Goal: Task Accomplishment & Management: Manage account settings

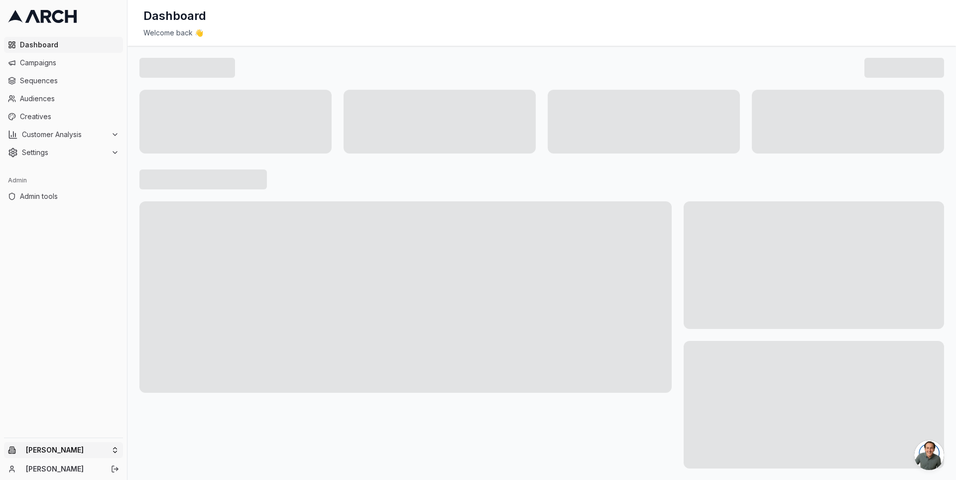
click at [112, 445] on html "Dashboard Campaigns Sequences Audiences Creatives Customer Analysis Settings Ad…" at bounding box center [478, 240] width 956 height 480
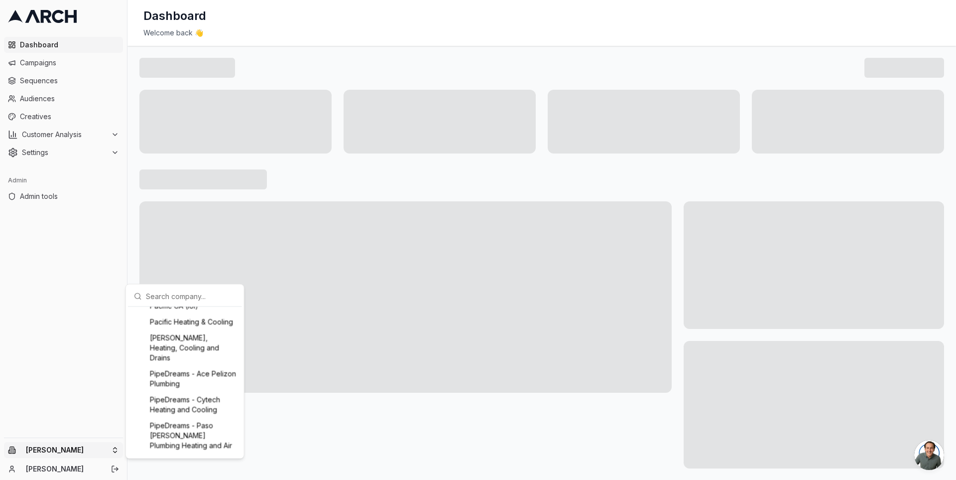
scroll to position [1056, 0]
click at [180, 430] on div "Vertex Mechanical" at bounding box center [185, 430] width 110 height 16
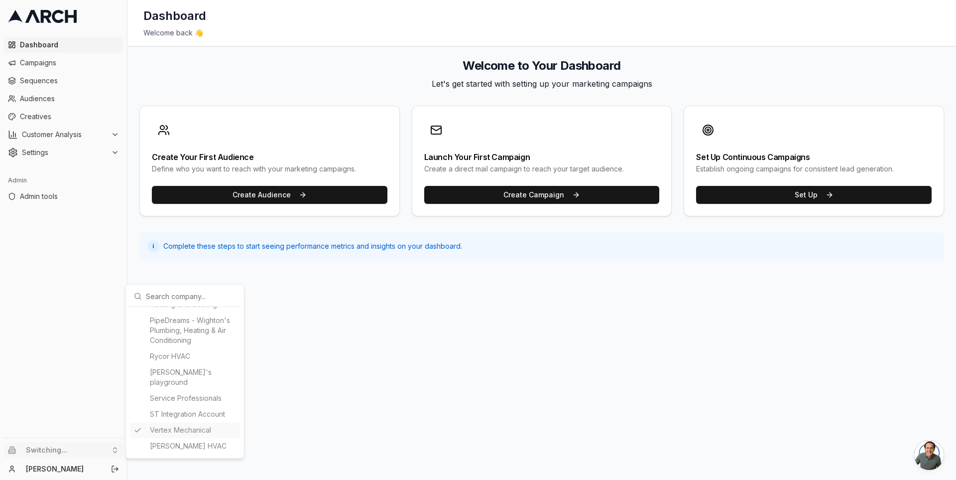
click at [133, 266] on html "Dashboard Campaigns Sequences Audiences Creatives Customer Analysis Settings Ad…" at bounding box center [478, 240] width 956 height 480
click at [105, 136] on span "Customer Analysis" at bounding box center [64, 135] width 85 height 10
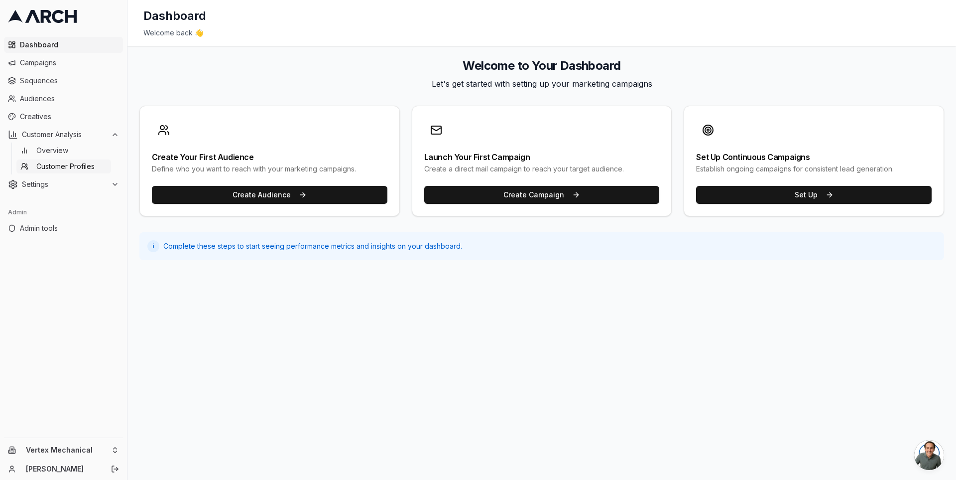
click at [93, 162] on span "Customer Profiles" at bounding box center [65, 166] width 58 height 10
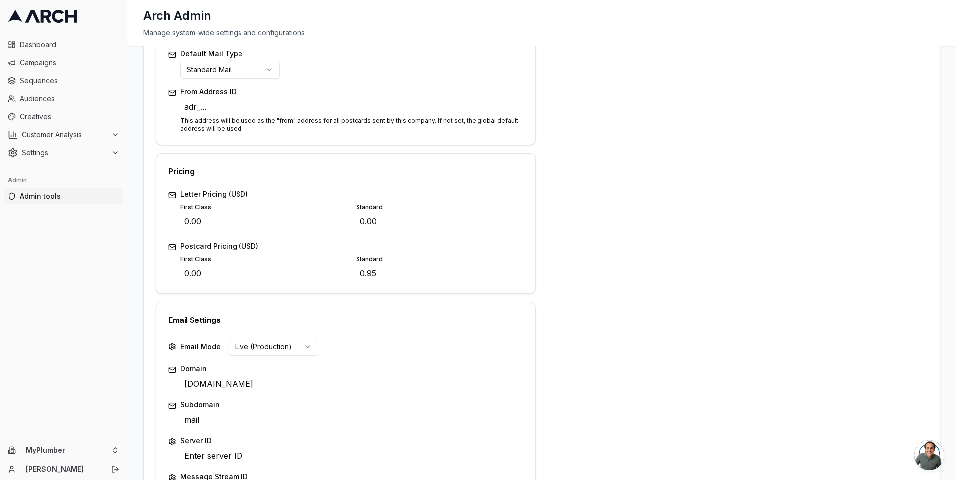
scroll to position [369, 0]
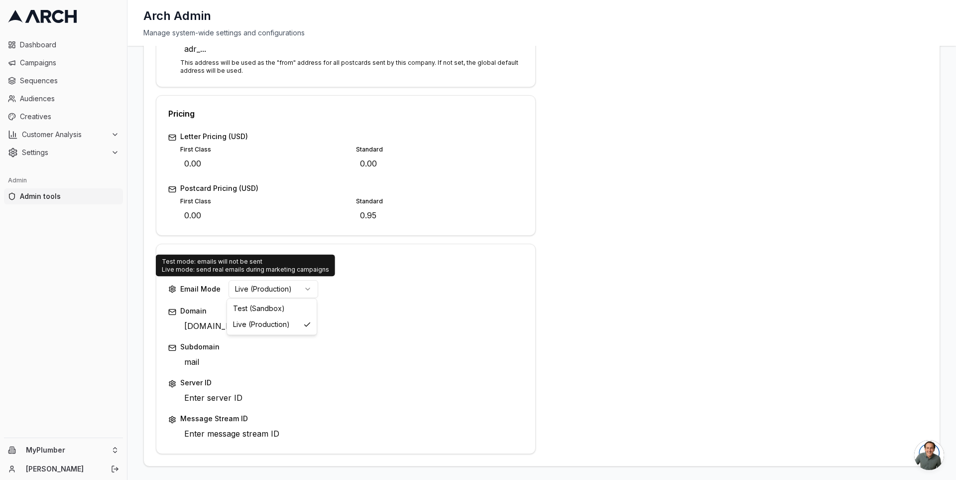
click at [303, 287] on html "Dashboard Campaigns Sequences Audiences Creatives Customer Analysis Settings Ad…" at bounding box center [478, 240] width 956 height 480
click at [186, 320] on html "Dashboard Campaigns Sequences Audiences Creatives Customer Analysis Settings Ad…" at bounding box center [478, 240] width 956 height 480
click at [260, 325] on button "Edit" at bounding box center [267, 326] width 14 height 14
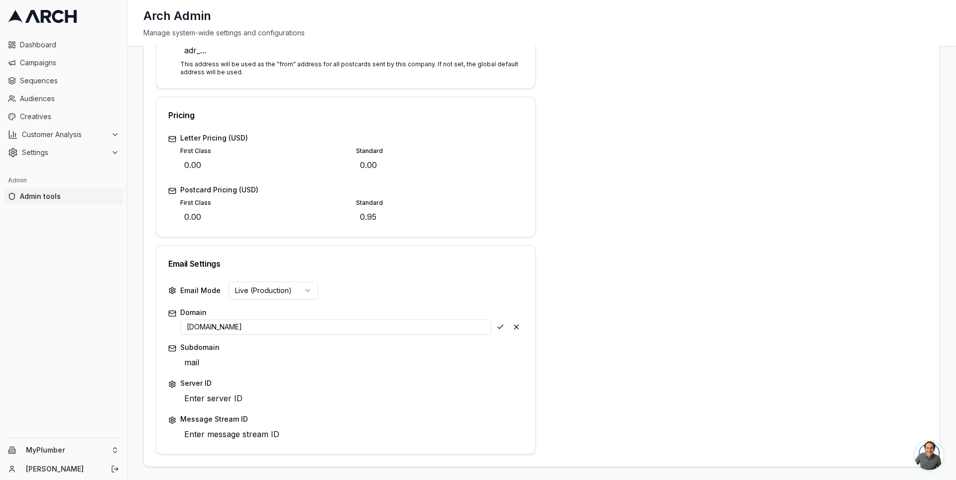
type input "home-specialist.com"
click at [211, 363] on button "Edit" at bounding box center [212, 363] width 14 height 14
click at [210, 365] on button "Edit" at bounding box center [212, 363] width 14 height 14
type input "myplumber.mail"
click at [497, 359] on div "Save Cancel" at bounding box center [509, 363] width 30 height 14
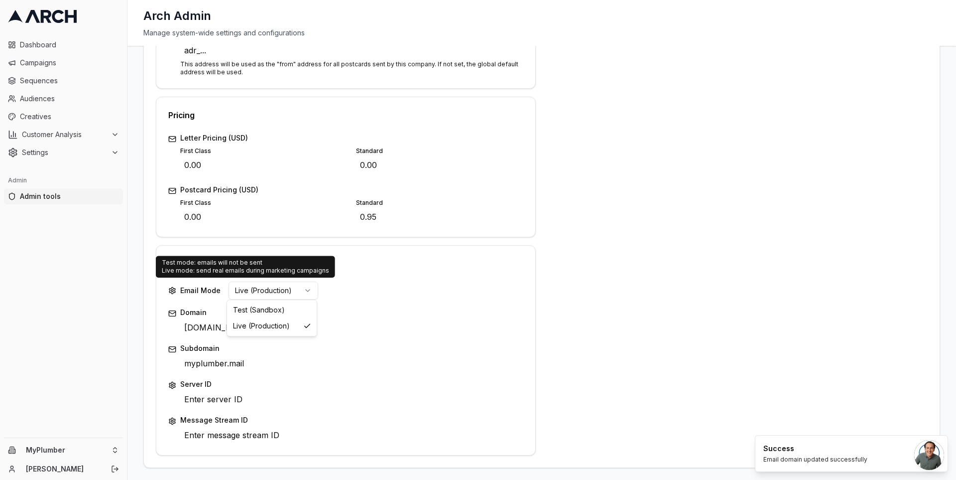
click at [297, 288] on html "Dashboard Campaigns Sequences Audiences Creatives Customer Analysis Settings Ad…" at bounding box center [478, 240] width 956 height 480
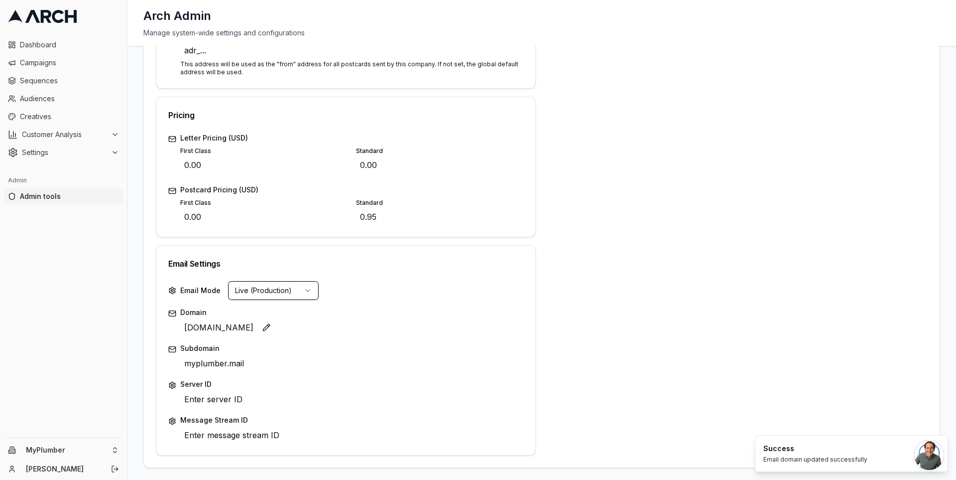
scroll to position [315, 0]
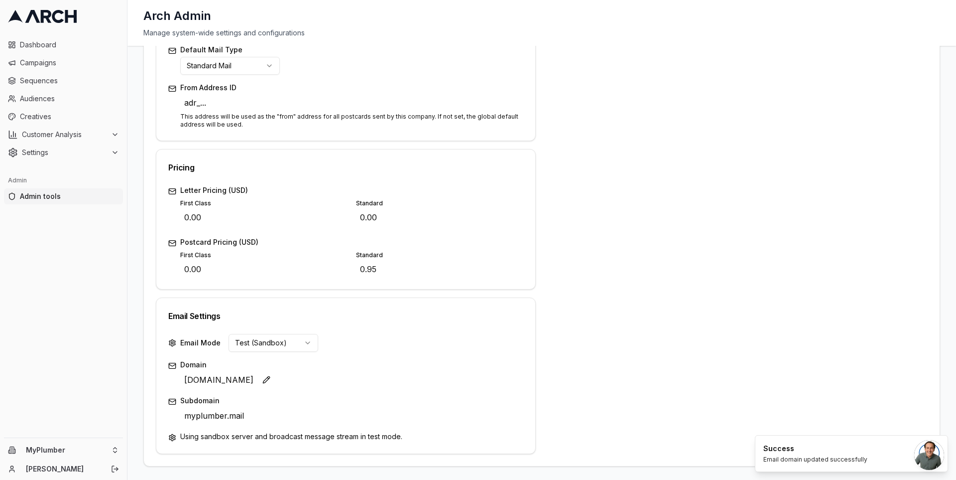
click at [563, 270] on div "Address Enter address Edit City Enter city Edit State CA Edit ZIP Code 12345 Ed…" at bounding box center [738, 144] width 380 height 619
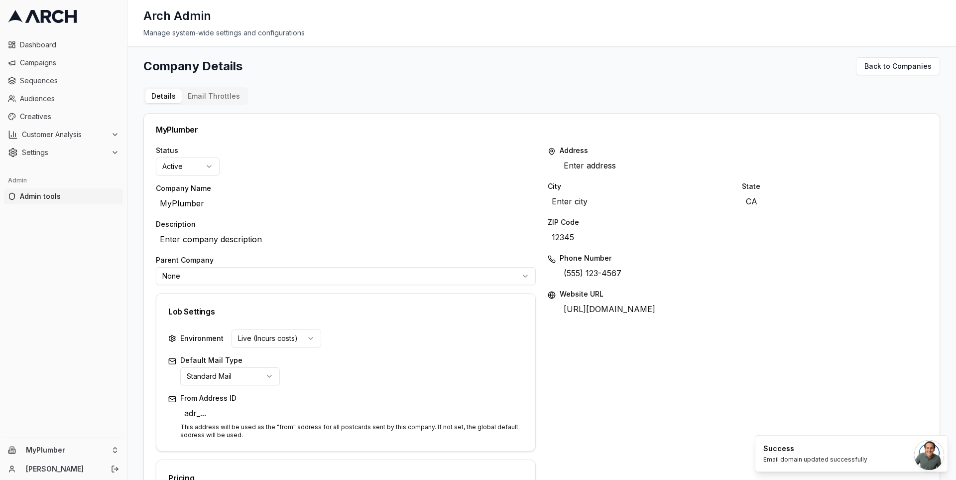
scroll to position [0, 0]
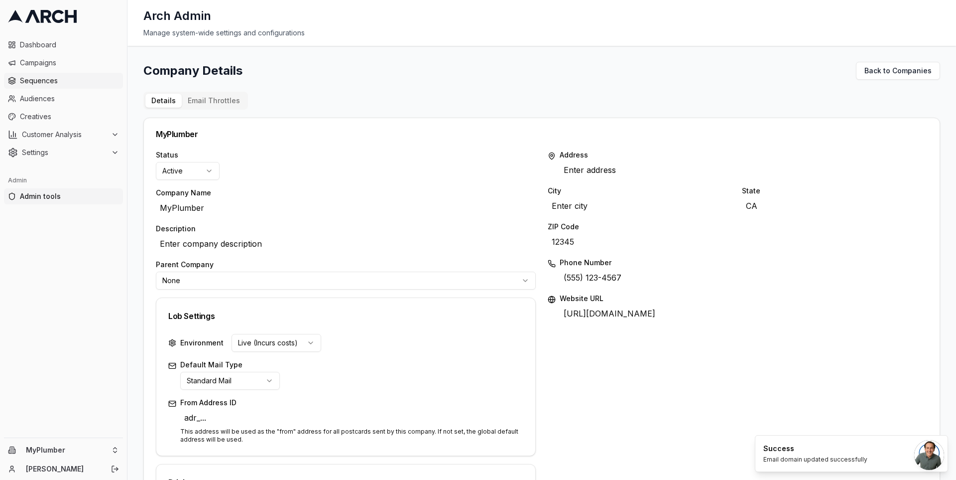
click at [29, 85] on span "Sequences" at bounding box center [69, 81] width 99 height 10
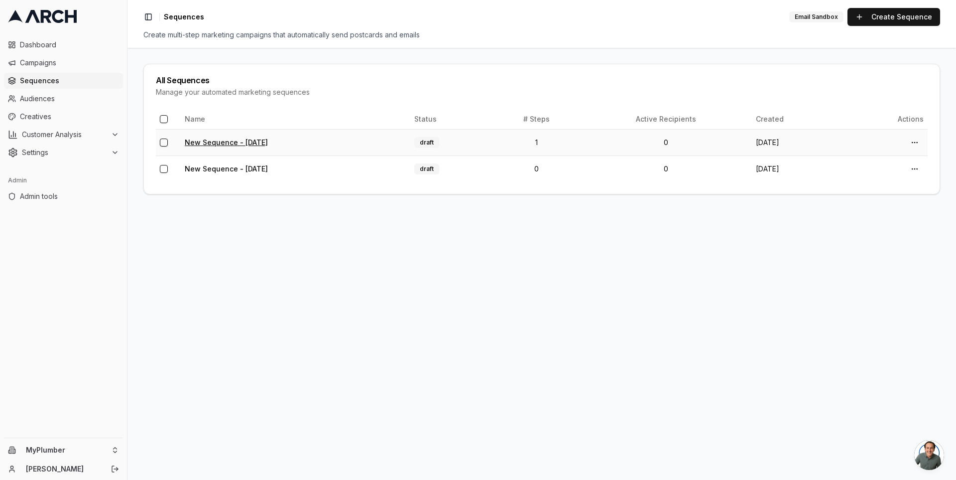
click at [252, 143] on link "New Sequence - [DATE]" at bounding box center [226, 142] width 83 height 8
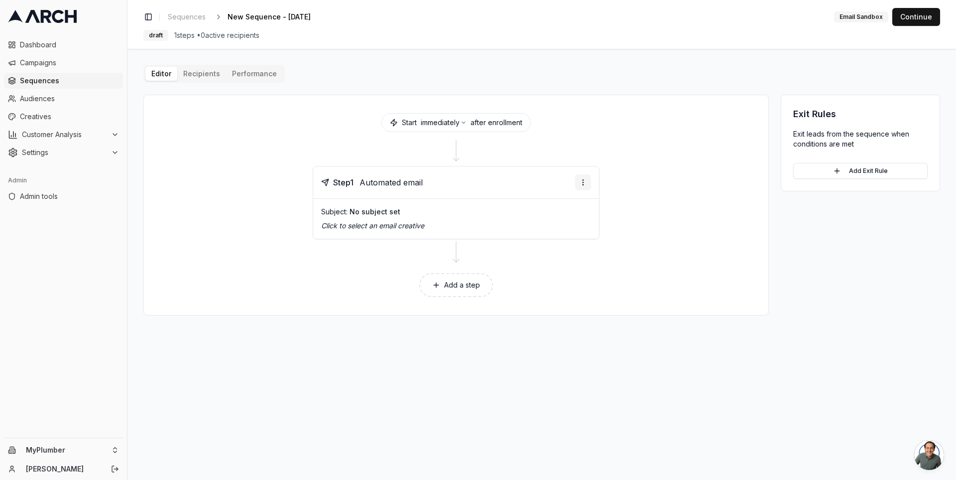
click at [582, 180] on html "Dashboard Campaigns Sequences Audiences Creatives Customer Analysis Settings Ad…" at bounding box center [478, 240] width 956 height 480
click at [404, 204] on html "Dashboard Campaigns Sequences Audiences Creatives Customer Analysis Settings Ad…" at bounding box center [478, 240] width 956 height 480
click at [390, 178] on span "Automated email" at bounding box center [391, 182] width 63 height 12
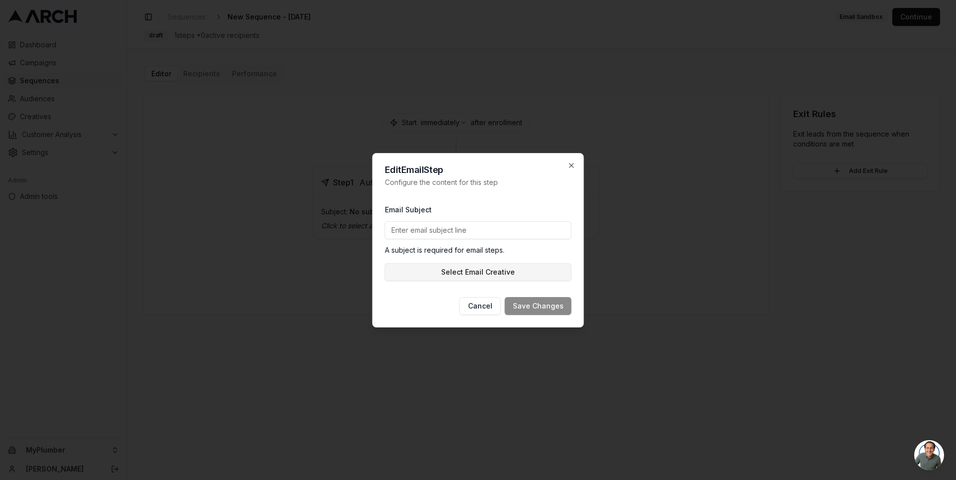
click at [480, 275] on button "Select Email Creative" at bounding box center [478, 272] width 187 height 18
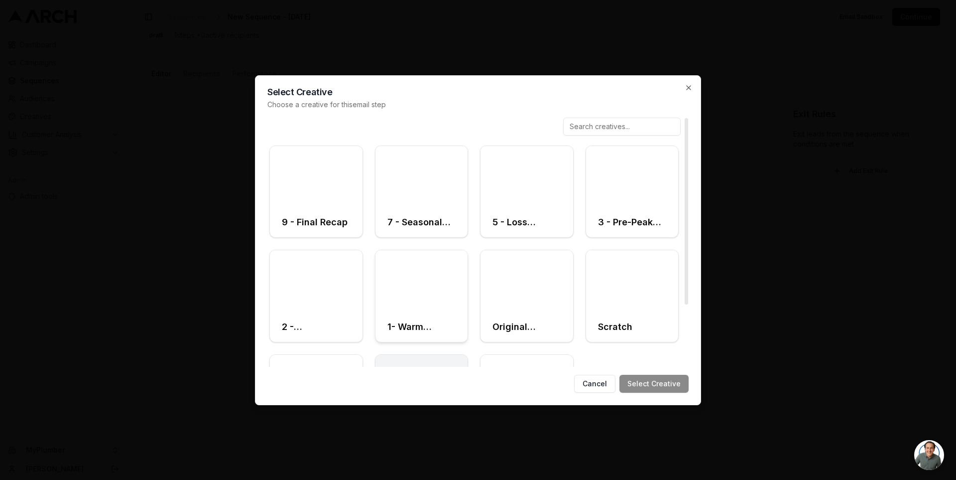
click at [424, 279] on div at bounding box center [422, 281] width 93 height 62
click at [653, 378] on button "Select Creative" at bounding box center [654, 384] width 69 height 18
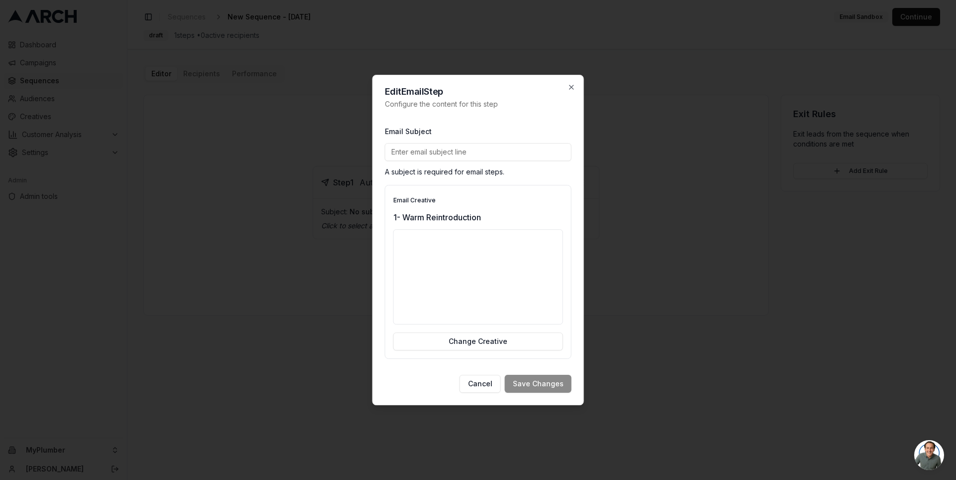
click at [539, 385] on div "Cancel Save Changes" at bounding box center [478, 384] width 187 height 18
click at [481, 150] on input "Email Subject" at bounding box center [478, 152] width 187 height 18
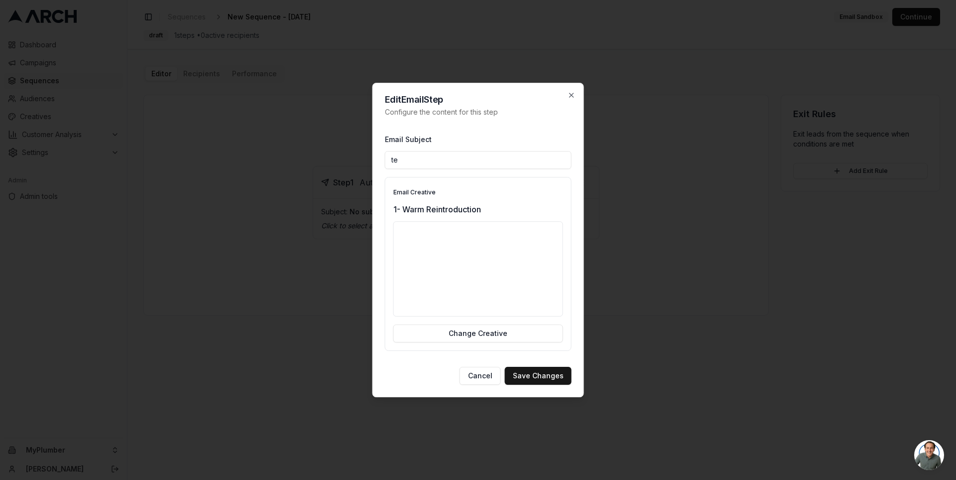
type input "t"
type input "TODO"
click at [551, 374] on button "Save Changes" at bounding box center [538, 376] width 67 height 18
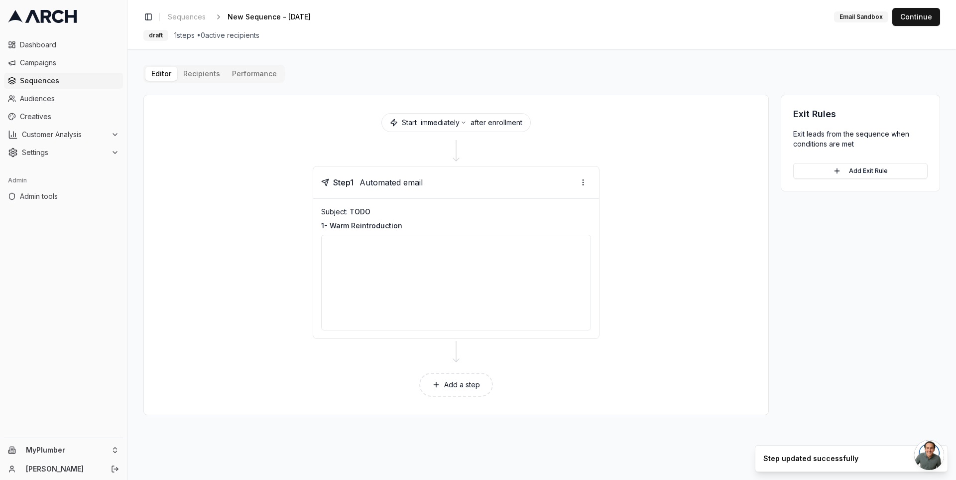
click at [454, 381] on button "Add a step" at bounding box center [456, 385] width 74 height 24
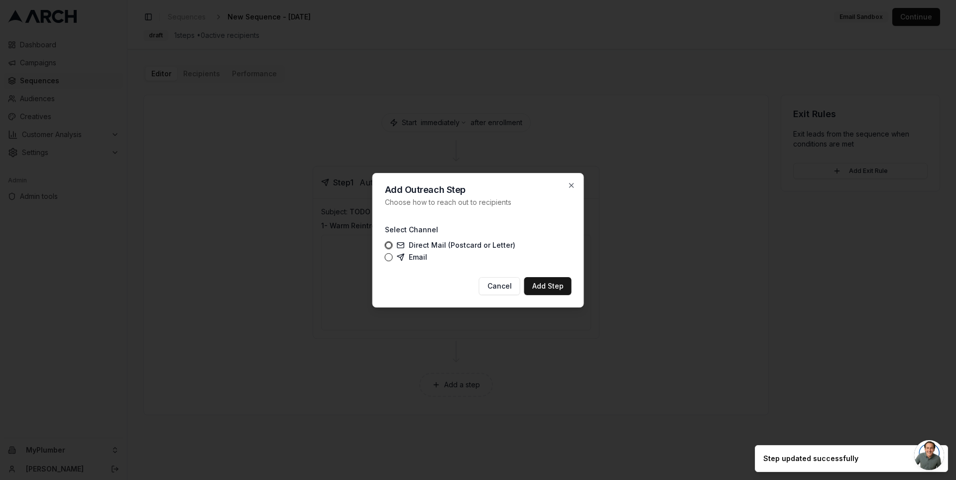
click at [589, 143] on div at bounding box center [478, 240] width 956 height 480
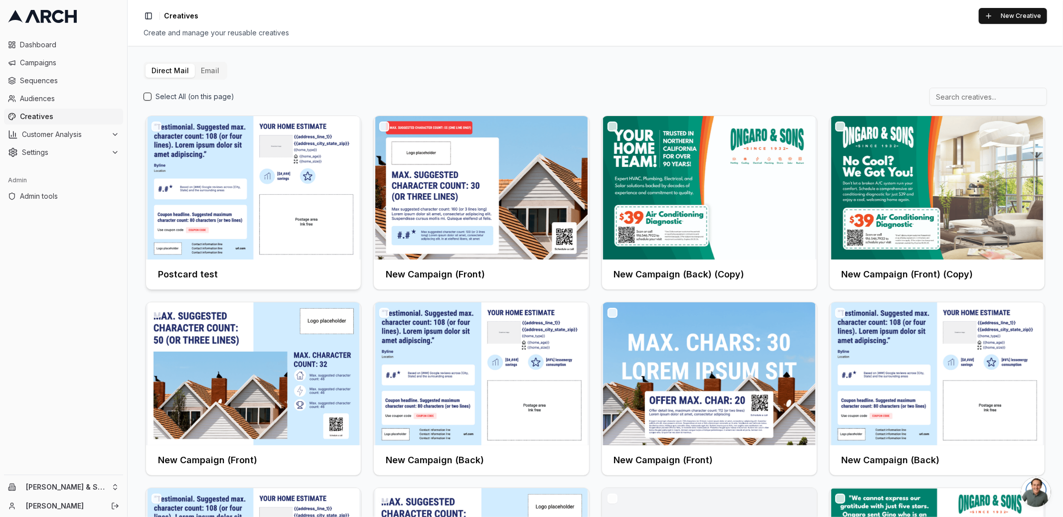
click at [226, 203] on img at bounding box center [253, 187] width 215 height 143
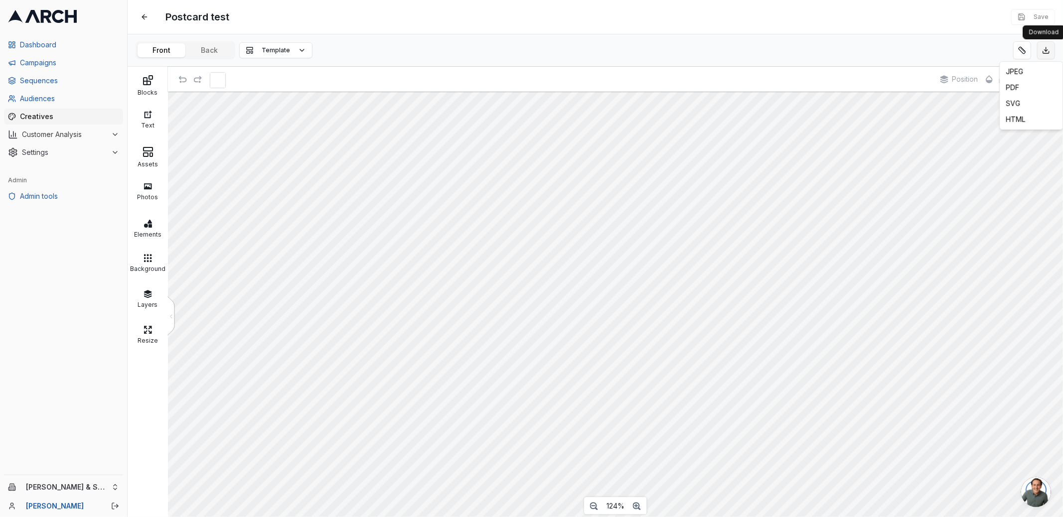
click at [1048, 51] on html "Dashboard Campaigns Sequences Audiences Creatives Customer Analysis Settings Ad…" at bounding box center [531, 258] width 1063 height 517
click at [969, 23] on html "Dashboard Campaigns Sequences Audiences Creatives Customer Analysis Settings Ad…" at bounding box center [531, 258] width 1063 height 517
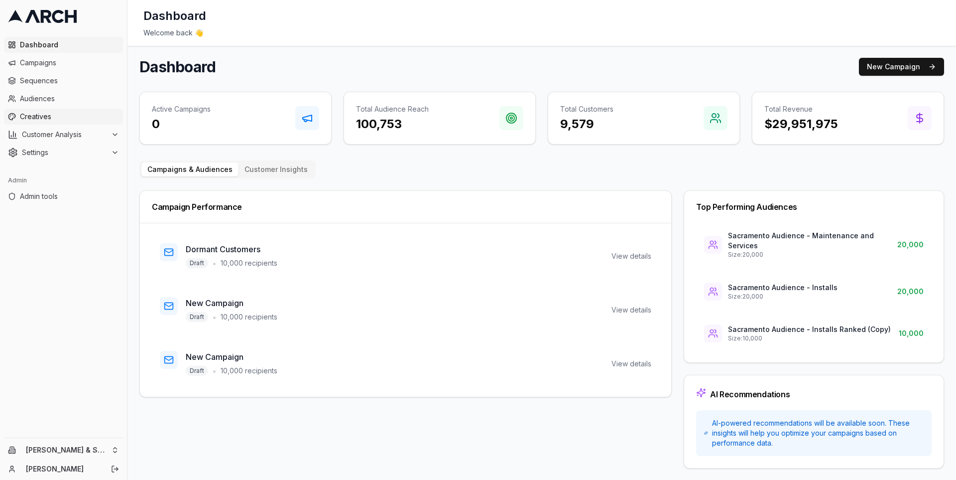
click at [74, 120] on span "Creatives" at bounding box center [69, 117] width 99 height 10
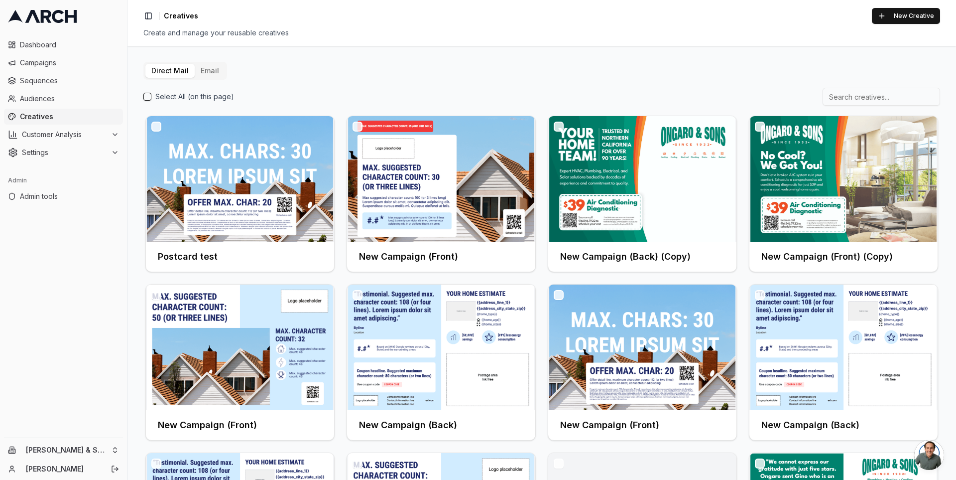
click at [333, 68] on div "Direct Mail Email Select All (on this page) Postcard test New Campaign (Front) …" at bounding box center [541, 351] width 797 height 579
click at [65, 63] on span "Campaigns" at bounding box center [69, 63] width 99 height 10
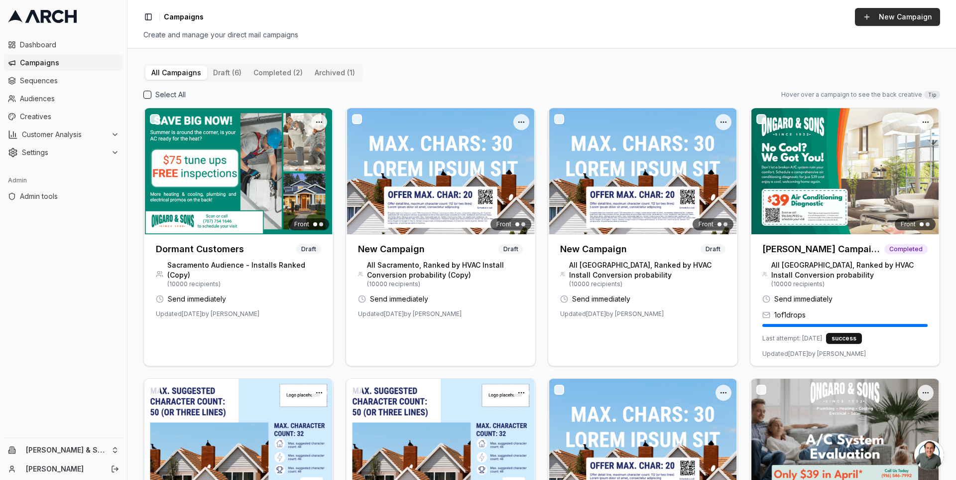
click at [897, 12] on button "New Campaign" at bounding box center [897, 17] width 85 height 18
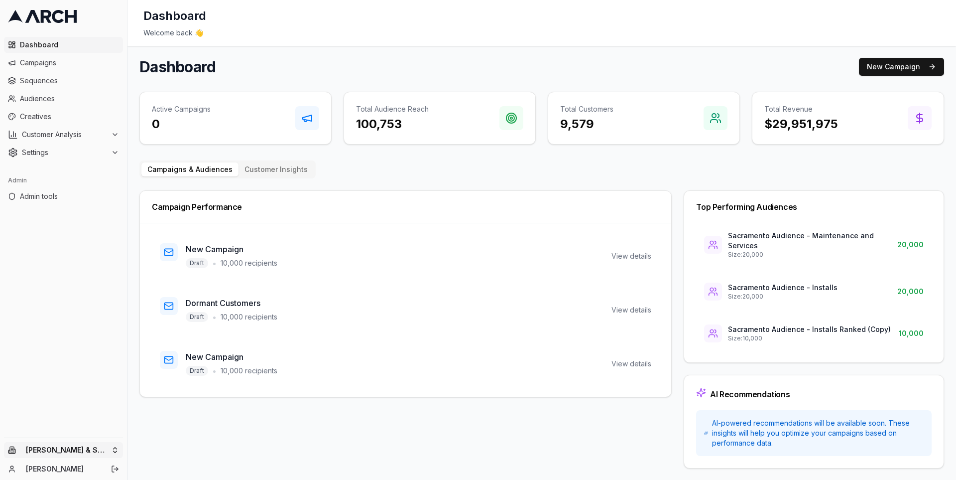
click at [116, 446] on html "Dashboard Campaigns Sequences Audiences Creatives Customer Analysis Settings Ad…" at bounding box center [478, 240] width 956 height 480
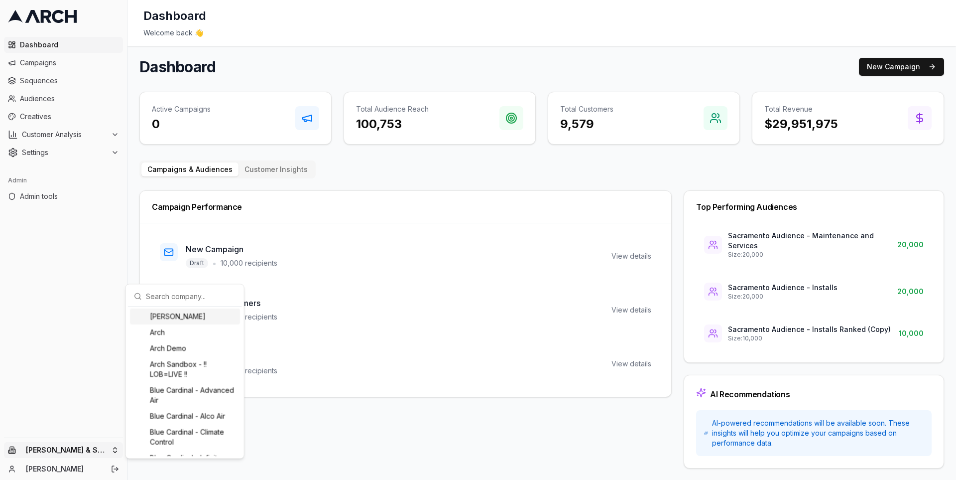
click at [156, 291] on input "text" at bounding box center [191, 296] width 90 height 20
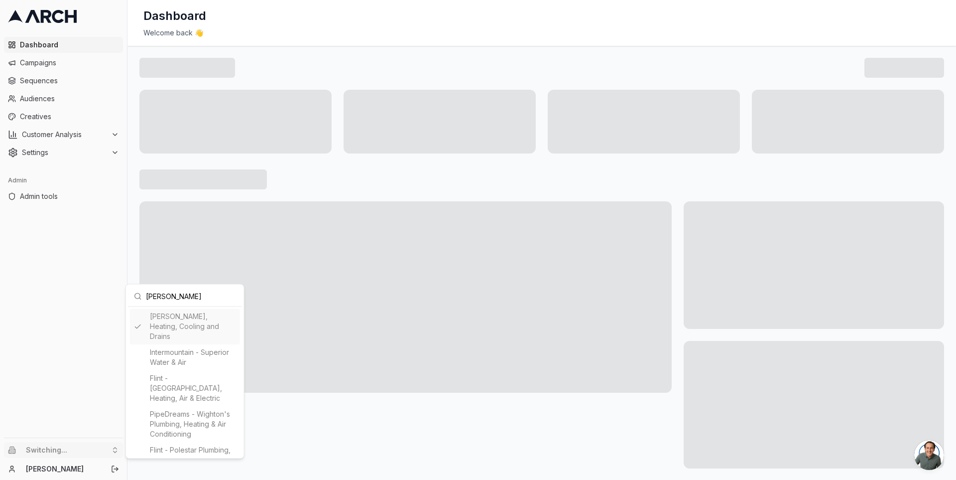
type input "peter"
click at [133, 258] on html "Dashboard Campaigns Sequences Audiences Creatives Customer Analysis Settings Ad…" at bounding box center [478, 240] width 956 height 480
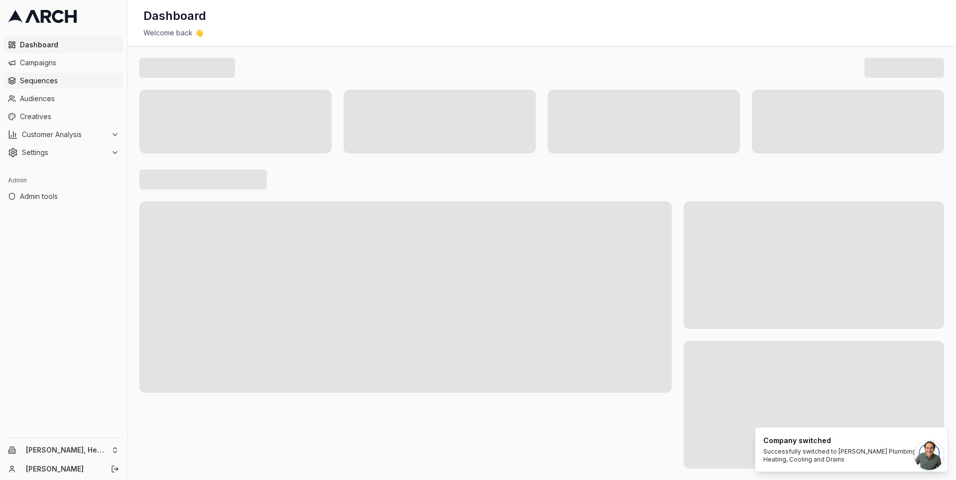
click at [58, 76] on span "Sequences" at bounding box center [69, 81] width 99 height 10
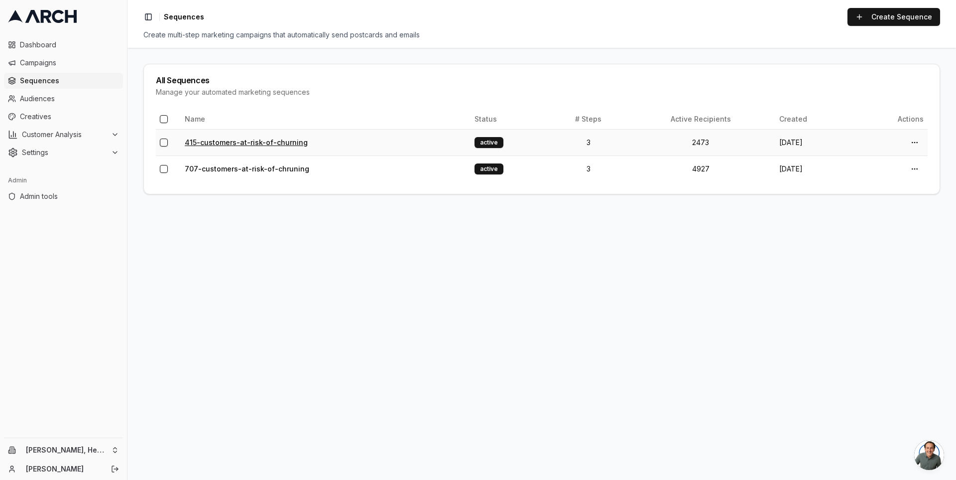
click at [213, 141] on link "415-customers-at-risk-of-churning" at bounding box center [246, 142] width 123 height 8
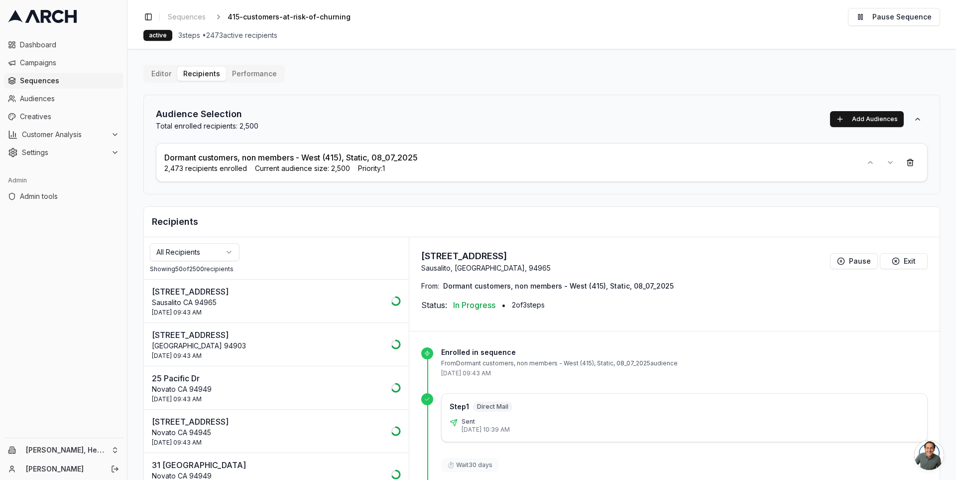
click at [221, 255] on html "Dashboard Campaigns Sequences Audiences Creatives Customer Analysis Settings Ad…" at bounding box center [478, 240] width 956 height 480
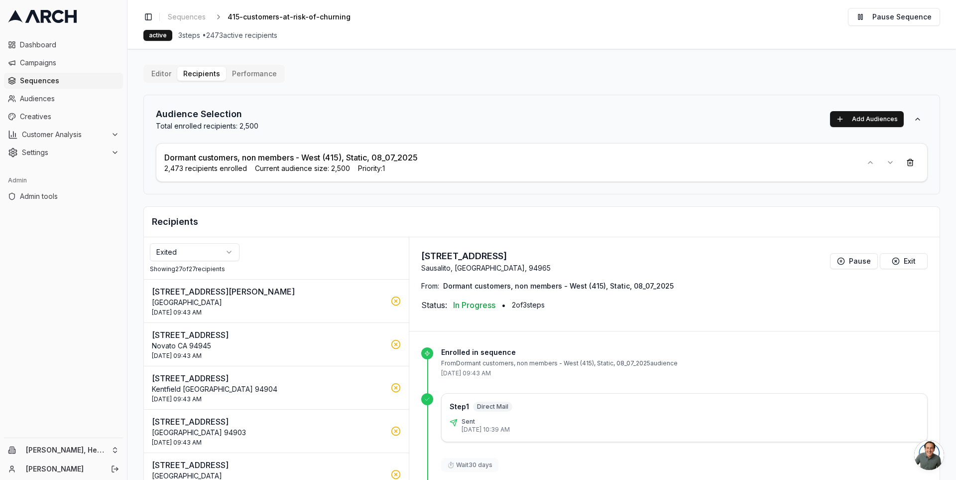
click at [219, 299] on p "[GEOGRAPHIC_DATA]" at bounding box center [268, 302] width 233 height 10
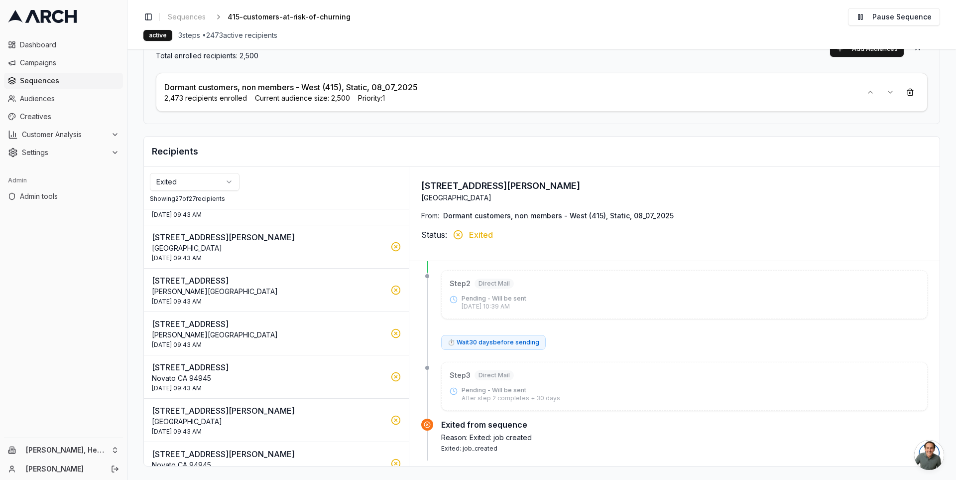
scroll to position [907, 0]
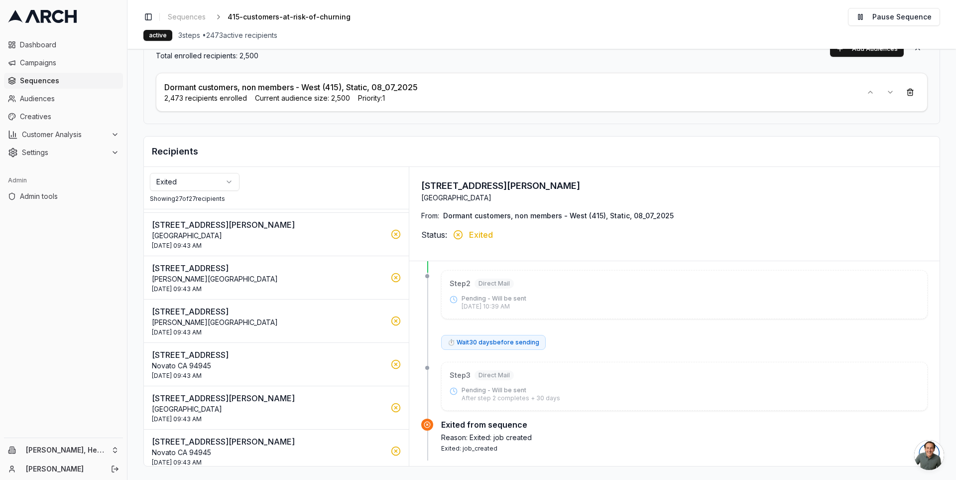
click at [290, 437] on p "[STREET_ADDRESS][PERSON_NAME]" at bounding box center [268, 441] width 233 height 12
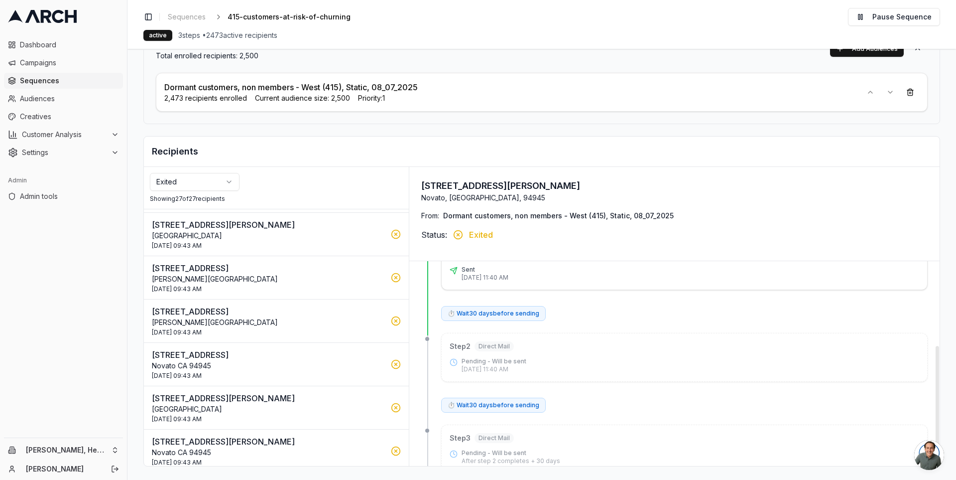
scroll to position [144, 0]
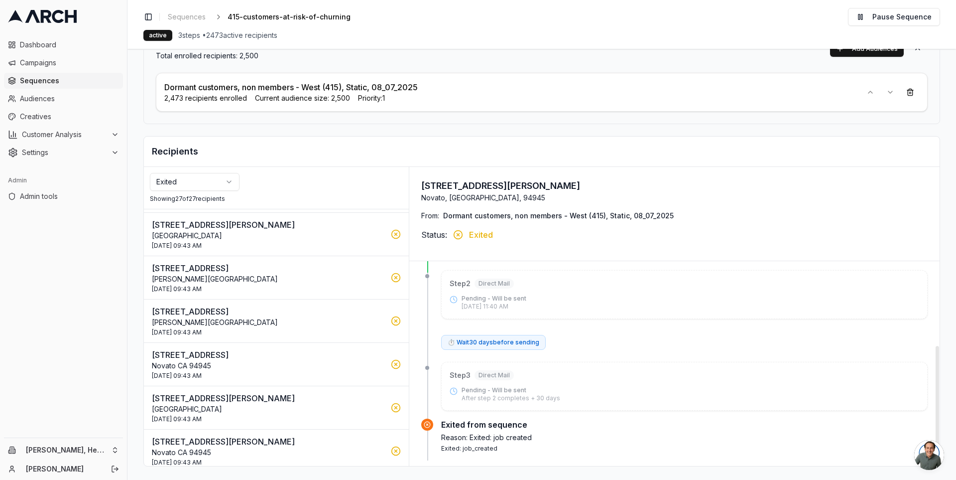
click at [252, 405] on p "[GEOGRAPHIC_DATA]" at bounding box center [268, 409] width 233 height 10
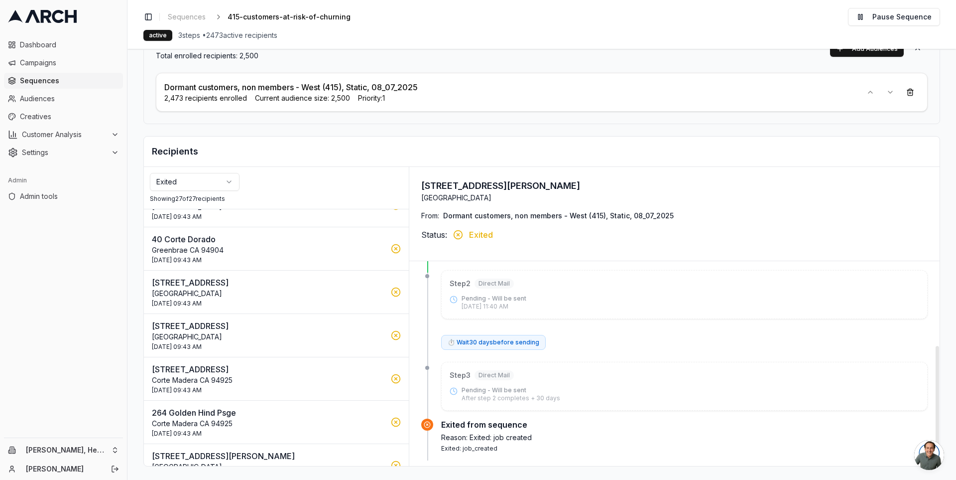
scroll to position [0, 0]
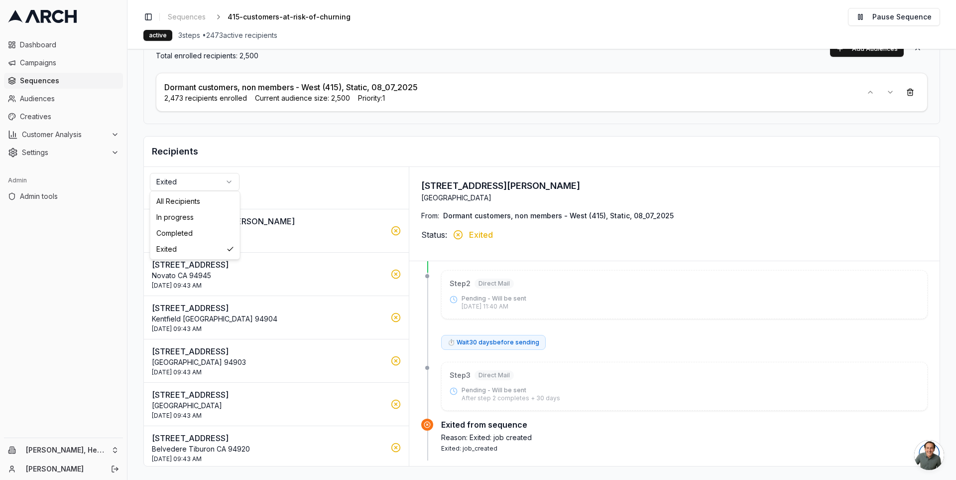
click at [214, 176] on html "Dashboard Campaigns Sequences Audiences Creatives Customer Analysis Settings Ad…" at bounding box center [478, 240] width 956 height 480
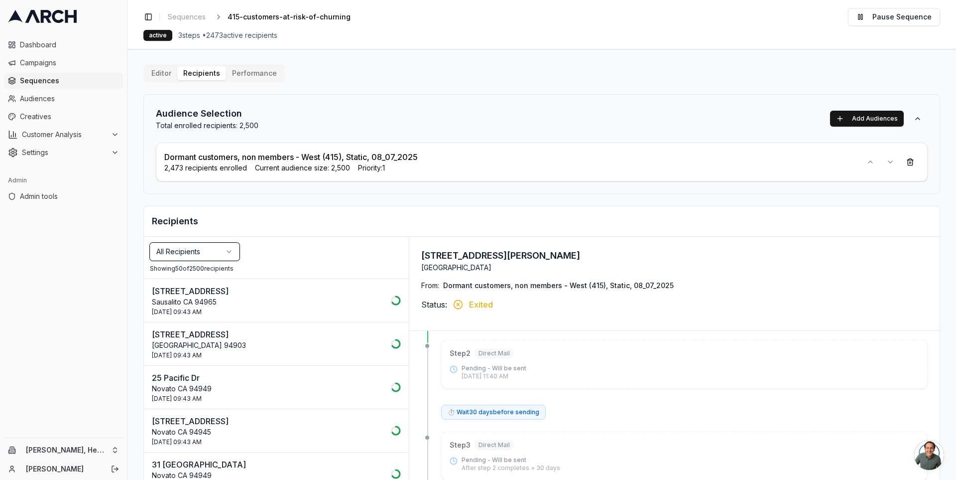
scroll to position [1, 0]
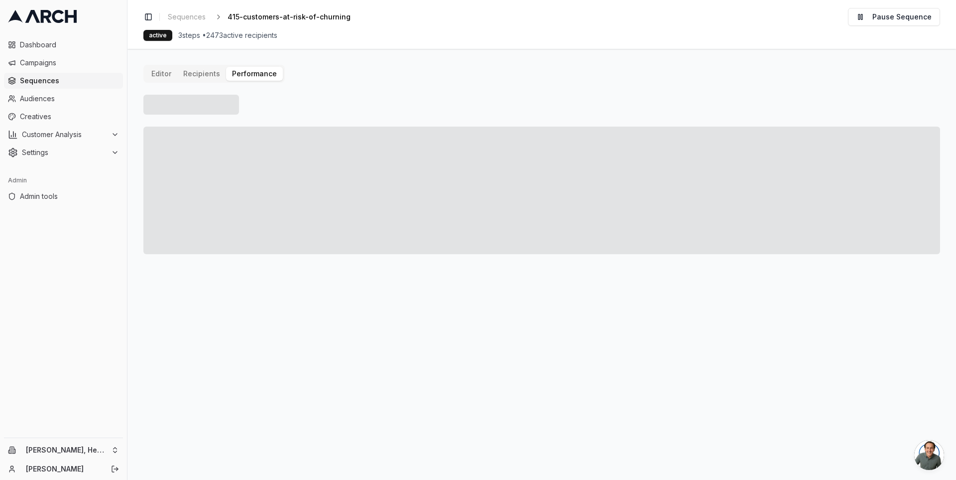
click at [243, 71] on button "Performance" at bounding box center [254, 74] width 57 height 14
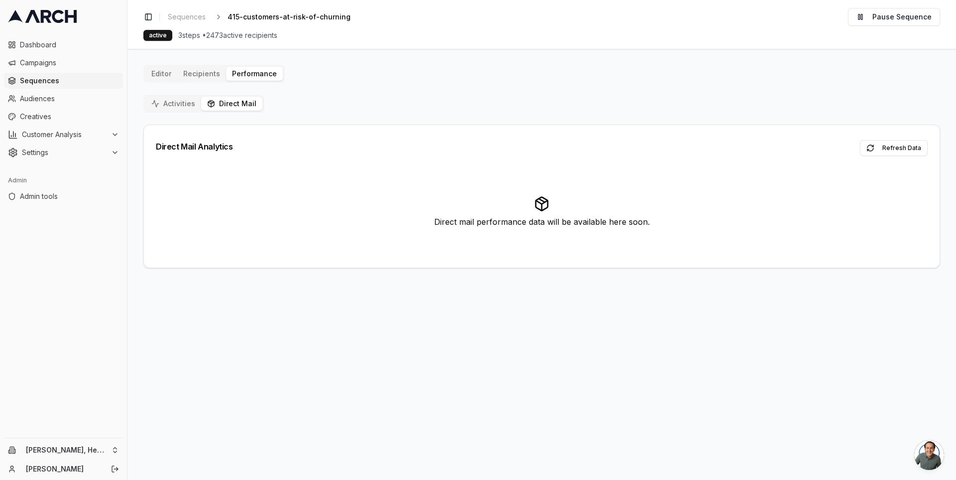
click at [236, 107] on button "Direct Mail" at bounding box center [231, 104] width 61 height 14
click at [175, 99] on button "Activities" at bounding box center [173, 104] width 56 height 14
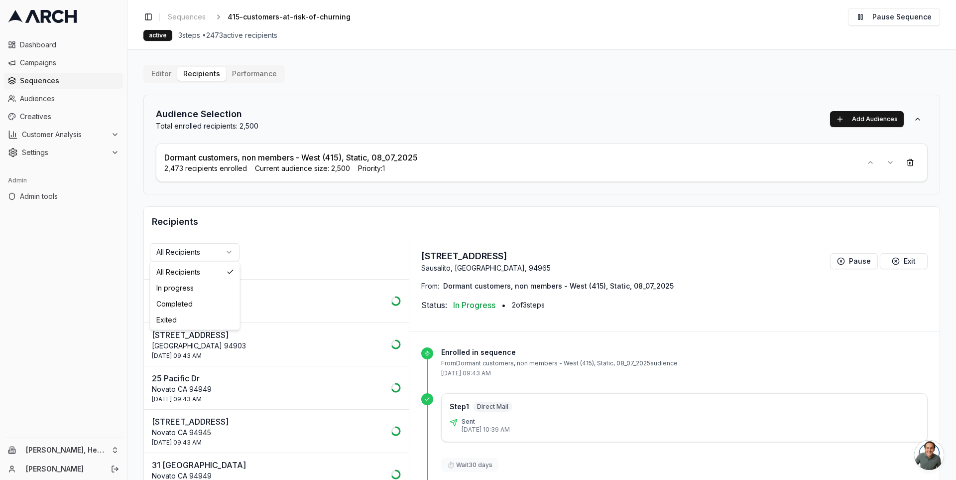
click at [220, 248] on html "Dashboard Campaigns Sequences Audiences Creatives Customer Analysis Settings Ad…" at bounding box center [478, 240] width 956 height 480
click at [260, 198] on html "Dashboard Campaigns Sequences Audiences Creatives Customer Analysis Settings Ad…" at bounding box center [478, 240] width 956 height 480
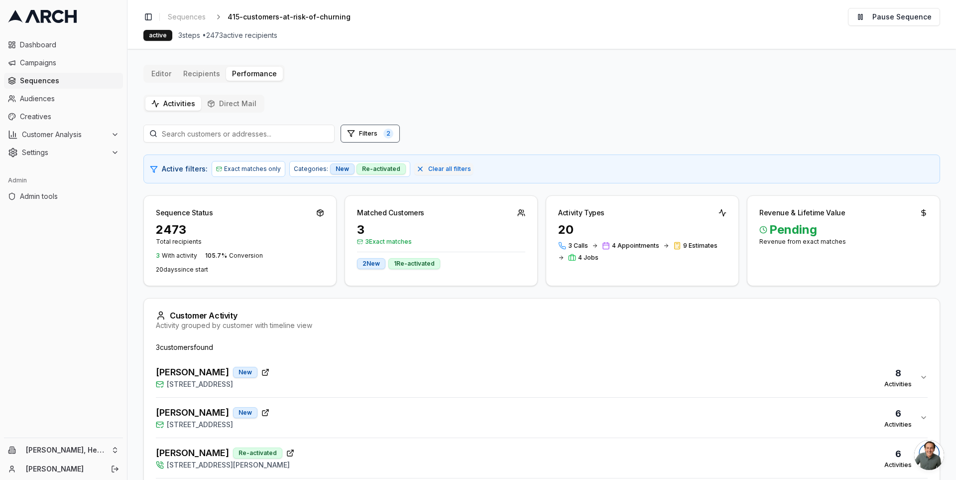
scroll to position [24, 0]
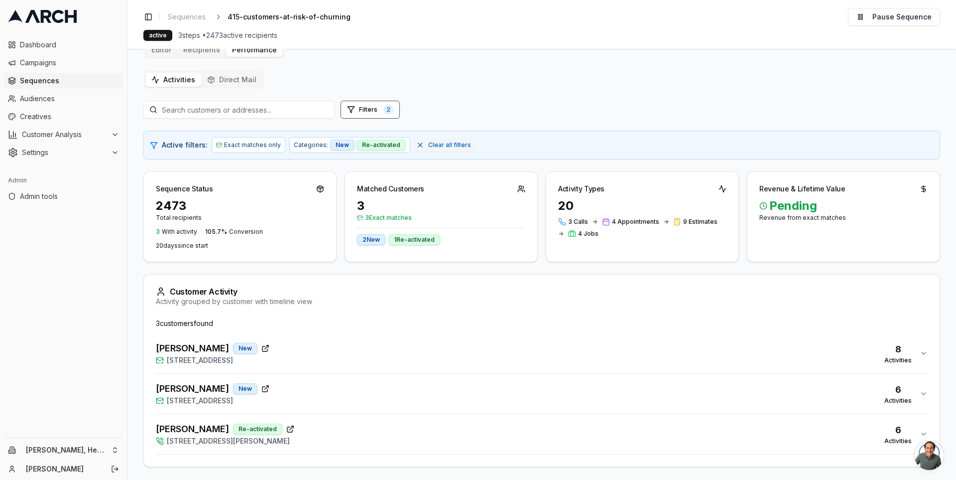
click at [334, 430] on div "[PERSON_NAME] Re-activated [STREET_ADDRESS][PERSON_NAME] 6 Activities" at bounding box center [538, 434] width 764 height 24
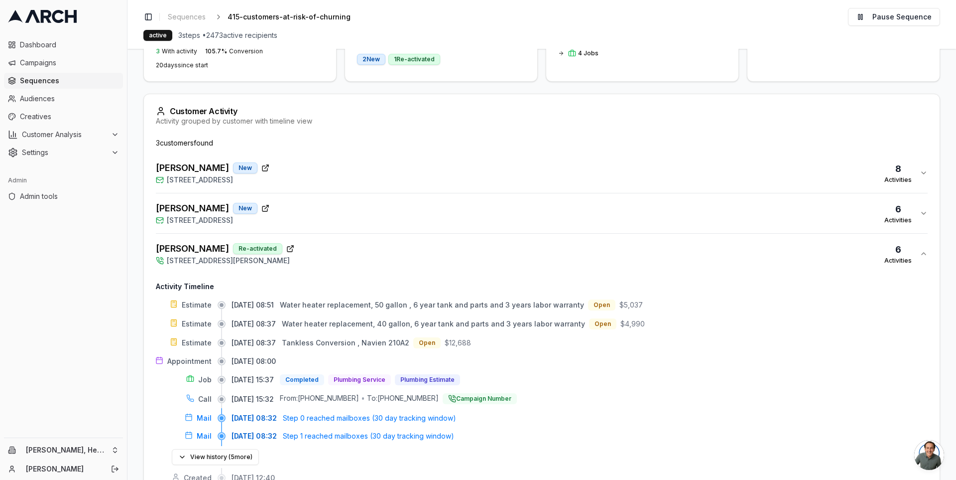
scroll to position [240, 0]
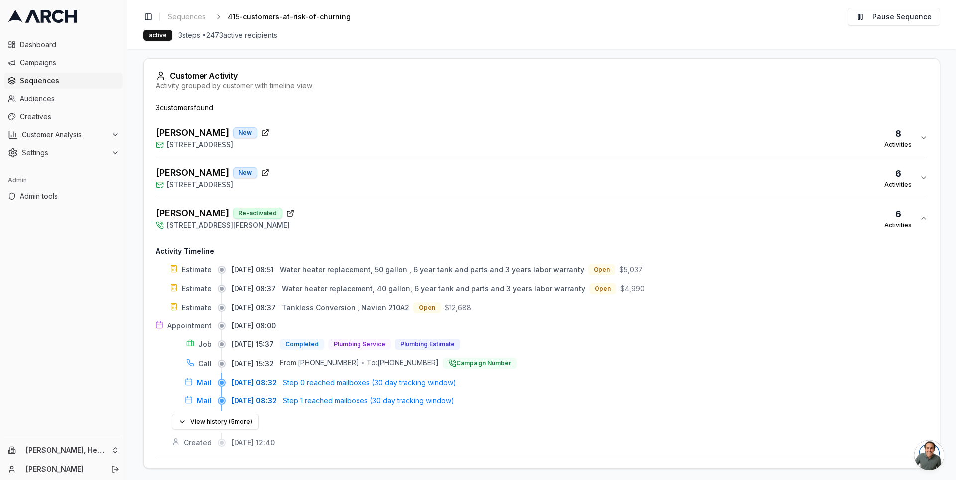
click at [336, 198] on button "[PERSON_NAME] Re-activated [STREET_ADDRESS][PERSON_NAME] 6 Activities" at bounding box center [542, 218] width 772 height 40
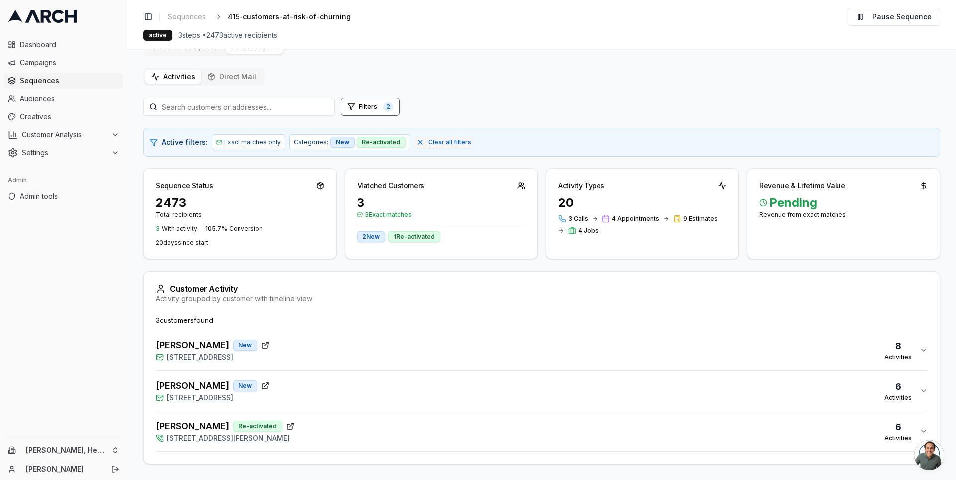
scroll to position [24, 0]
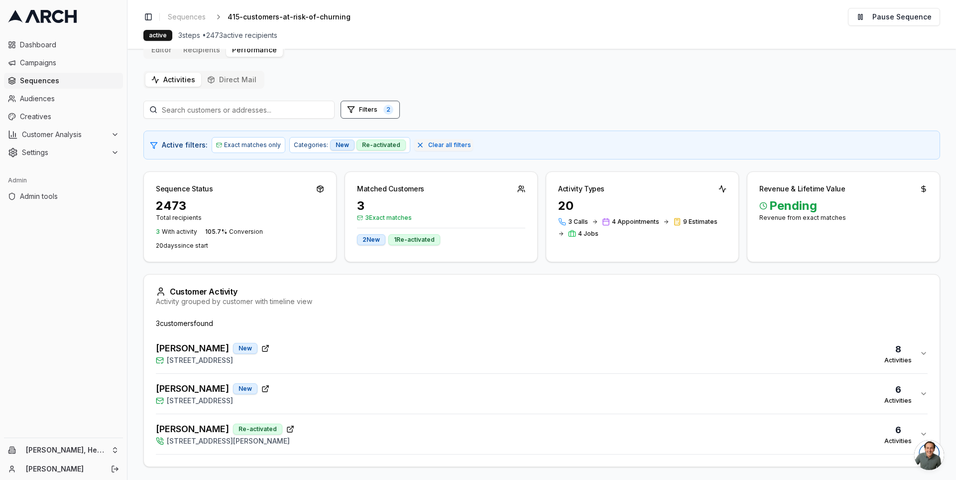
click at [314, 384] on div "[PERSON_NAME] New [STREET_ADDRESS] 6 Activities" at bounding box center [538, 394] width 764 height 24
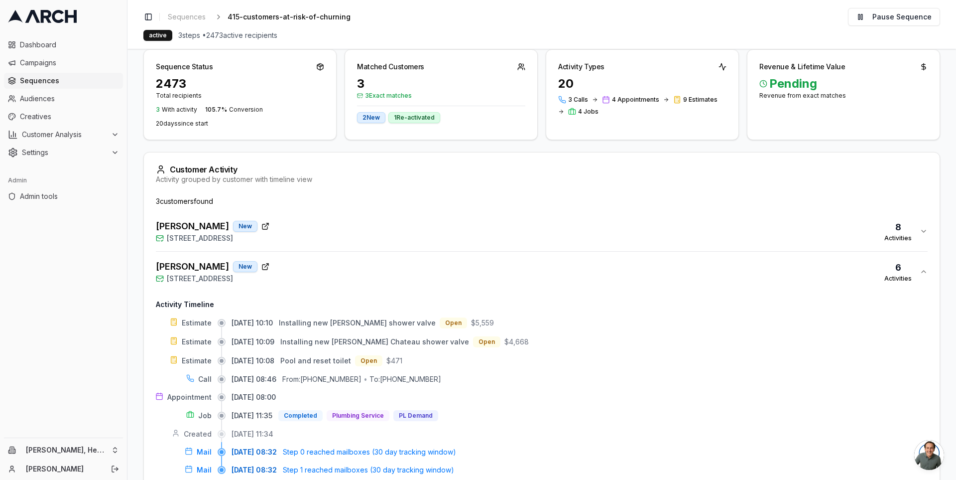
scroll to position [165, 0]
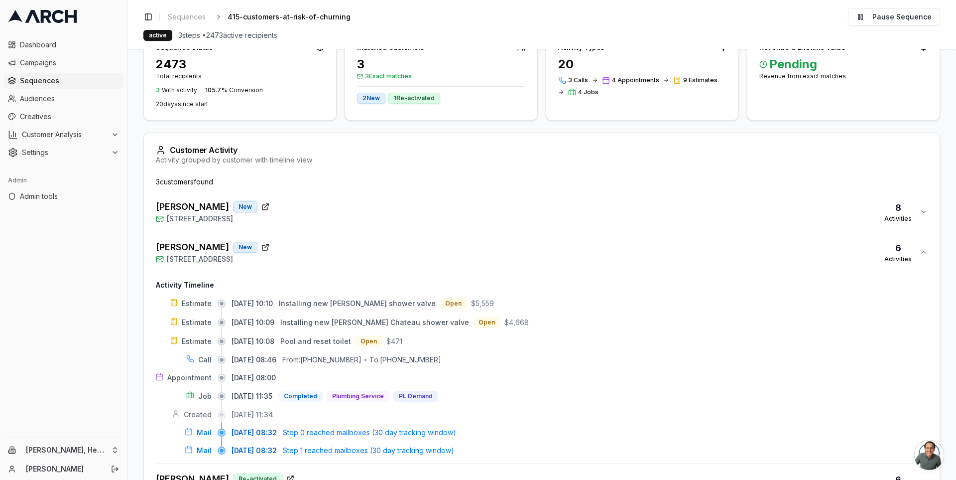
click at [322, 203] on div "[PERSON_NAME] New [STREET_ADDRESS] 8 Activities" at bounding box center [538, 212] width 764 height 24
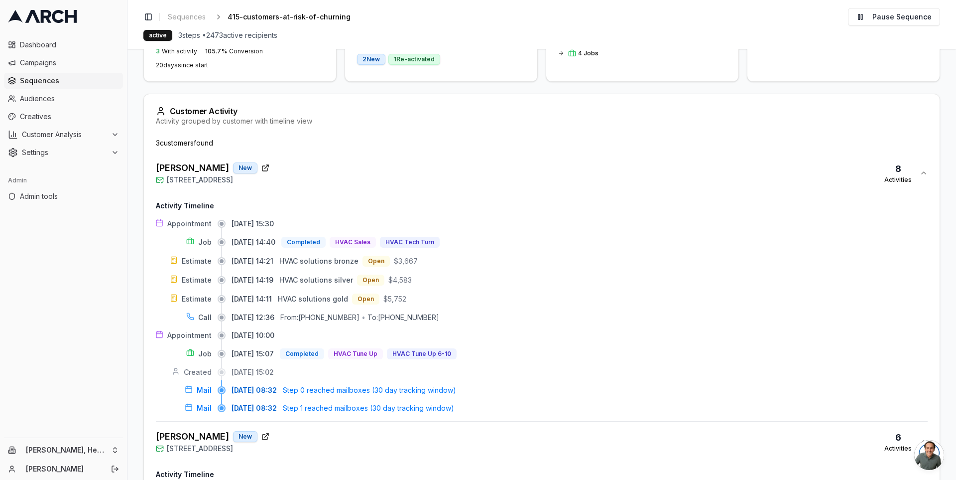
click at [322, 170] on div "[PERSON_NAME] New [STREET_ADDRESS] 8 Activities" at bounding box center [538, 173] width 764 height 24
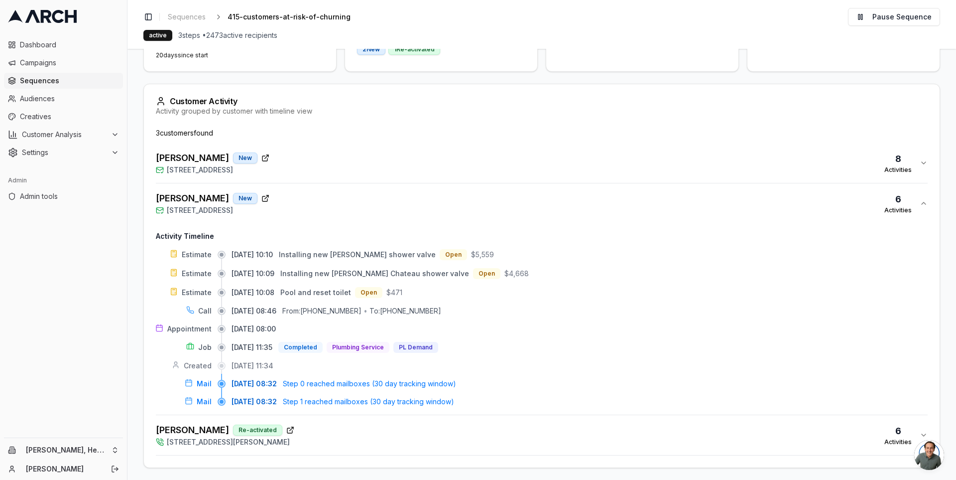
click at [327, 200] on div "[PERSON_NAME] New [STREET_ADDRESS] 6 Activities" at bounding box center [538, 203] width 764 height 24
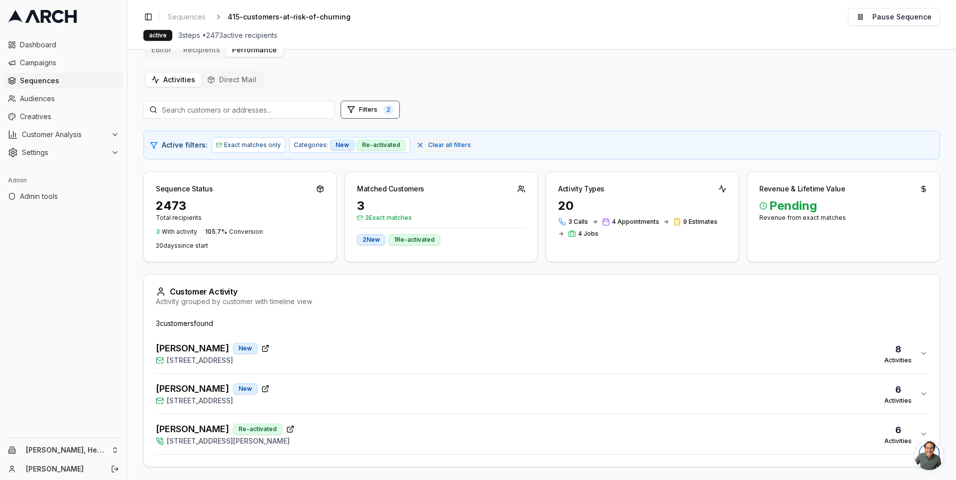
scroll to position [0, 0]
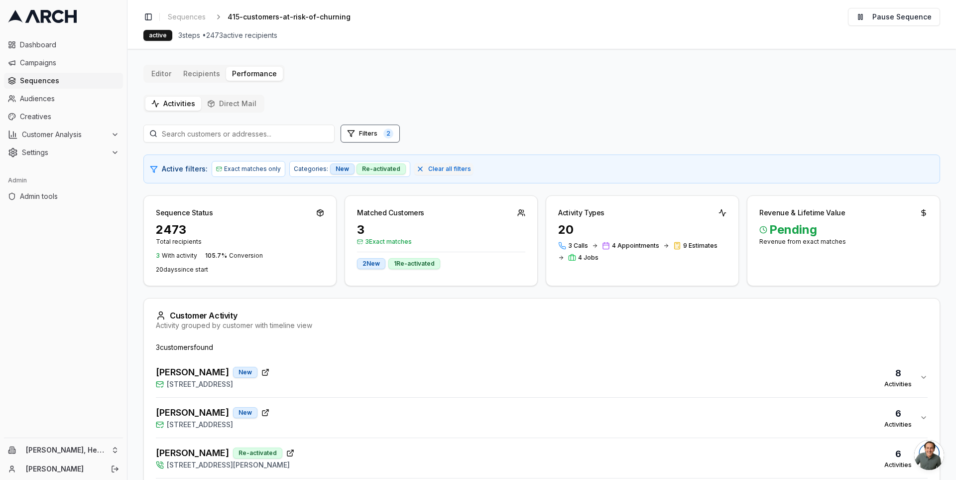
click at [338, 215] on div "Sequence Status 2473 Total recipients 3 With activity 105.7 % Conversion 20 day…" at bounding box center [541, 240] width 797 height 91
click at [336, 209] on div "Sequence Status 2473 Total recipients 3 With activity 105.7 % Conversion 20 day…" at bounding box center [541, 240] width 797 height 91
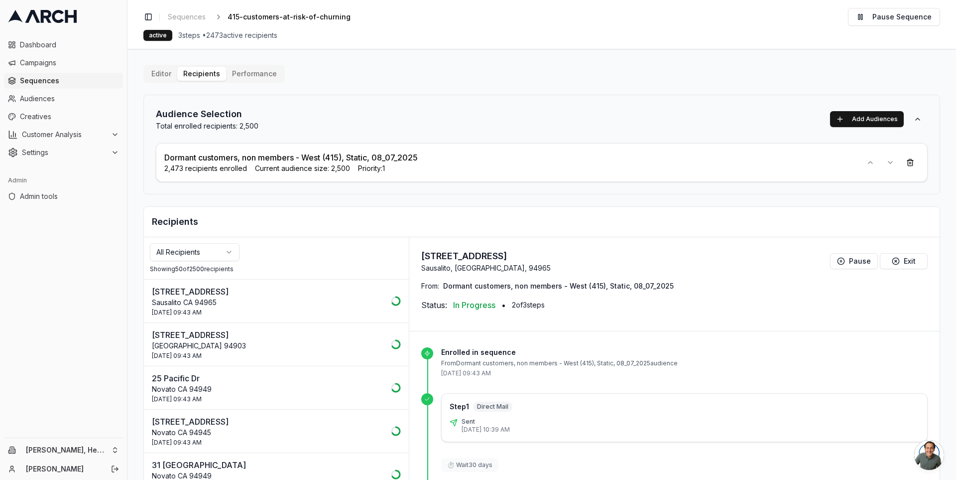
click at [218, 244] on html "Dashboard Campaigns Sequences Audiences Creatives Customer Analysis Settings Ad…" at bounding box center [478, 240] width 956 height 480
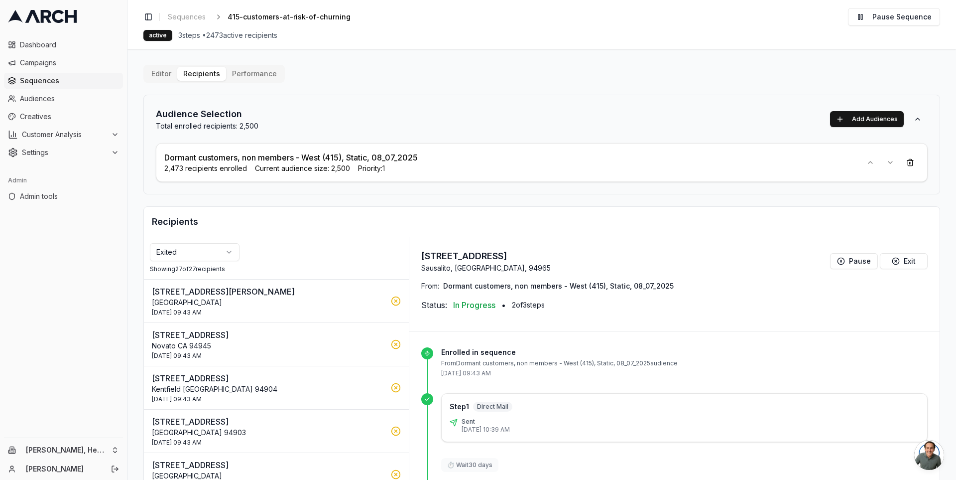
drag, startPoint x: 168, startPoint y: 267, endPoint x: 234, endPoint y: 267, distance: 65.3
click at [234, 267] on div "Showing 27 of 27 recipients" at bounding box center [276, 269] width 253 height 8
drag, startPoint x: 230, startPoint y: 268, endPoint x: 170, endPoint y: 267, distance: 59.8
click at [170, 267] on div "Showing 27 of 27 recipients" at bounding box center [276, 269] width 253 height 8
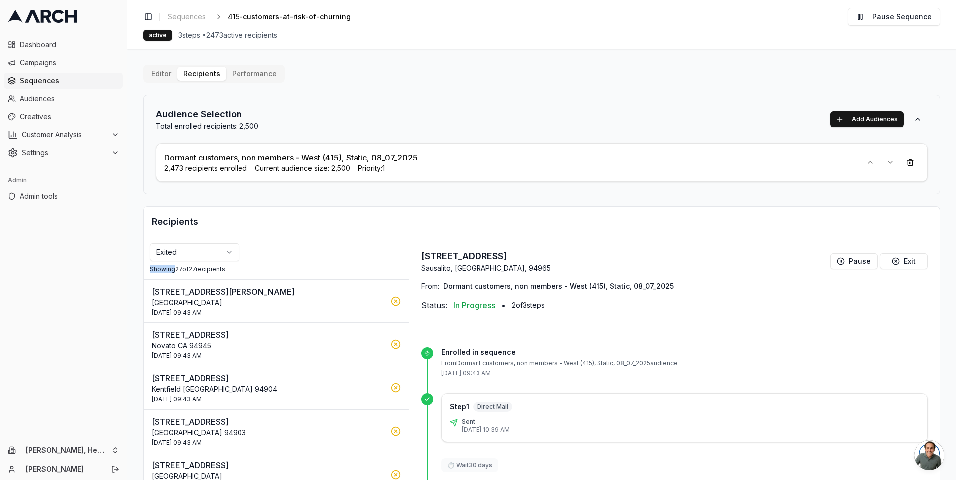
click at [170, 267] on div "Showing 27 of 27 recipients" at bounding box center [276, 269] width 253 height 8
click at [190, 267] on div "Showing 27 of 27 recipients" at bounding box center [276, 269] width 253 height 8
click at [197, 249] on html "Dashboard Campaigns Sequences Audiences Creatives Customer Analysis Settings Ad…" at bounding box center [478, 240] width 956 height 480
click at [258, 238] on html "Dashboard Campaigns Sequences Audiences Creatives Customer Analysis Settings Ad…" at bounding box center [478, 240] width 956 height 480
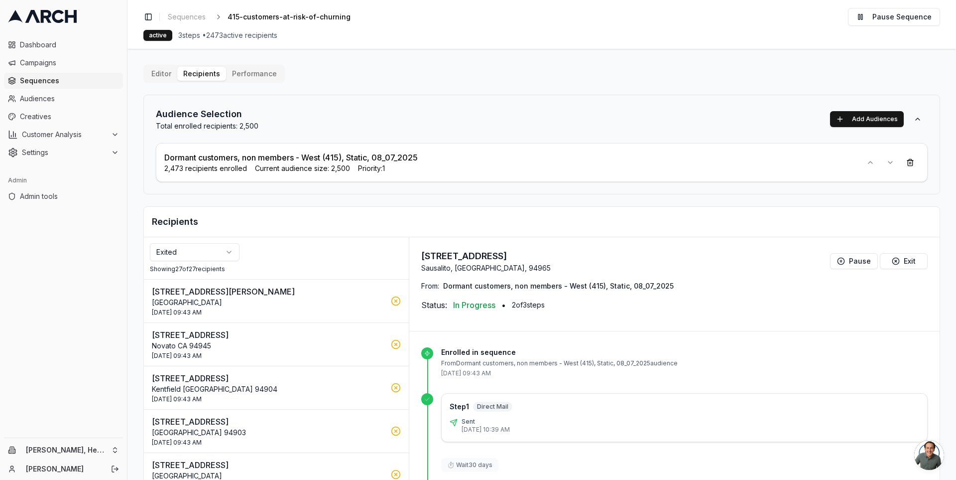
click at [249, 259] on div "Exited Showing 27 of 27 recipients" at bounding box center [276, 258] width 265 height 42
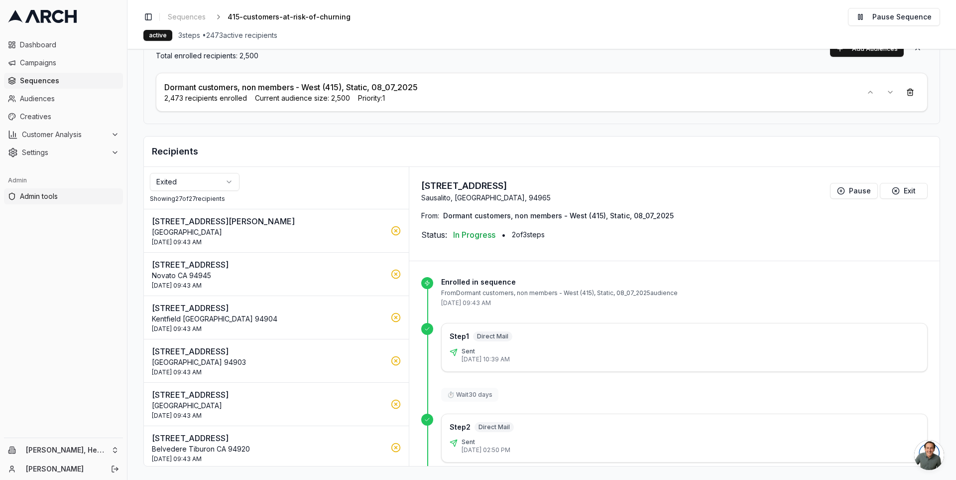
click at [51, 193] on span "Admin tools" at bounding box center [69, 196] width 99 height 10
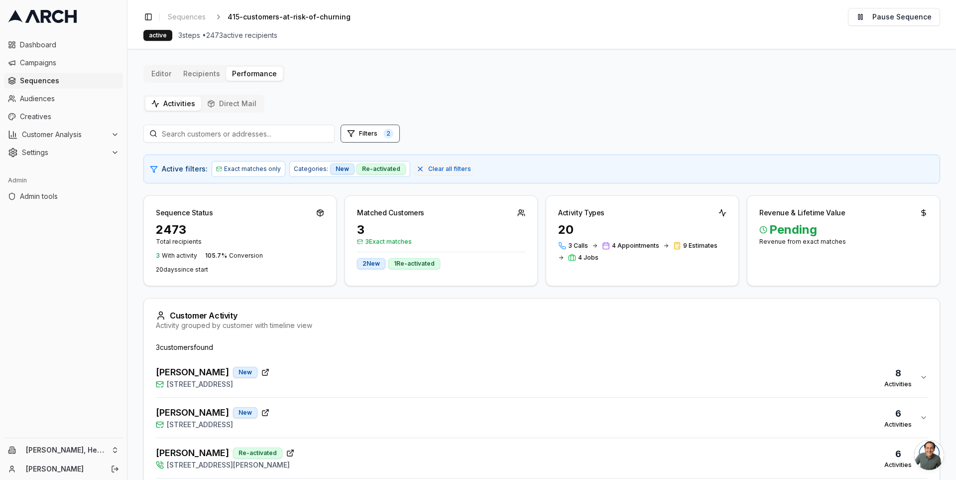
click at [184, 256] on span "With activity" at bounding box center [179, 255] width 35 height 7
click at [207, 256] on span "105.7 %" at bounding box center [216, 255] width 22 height 7
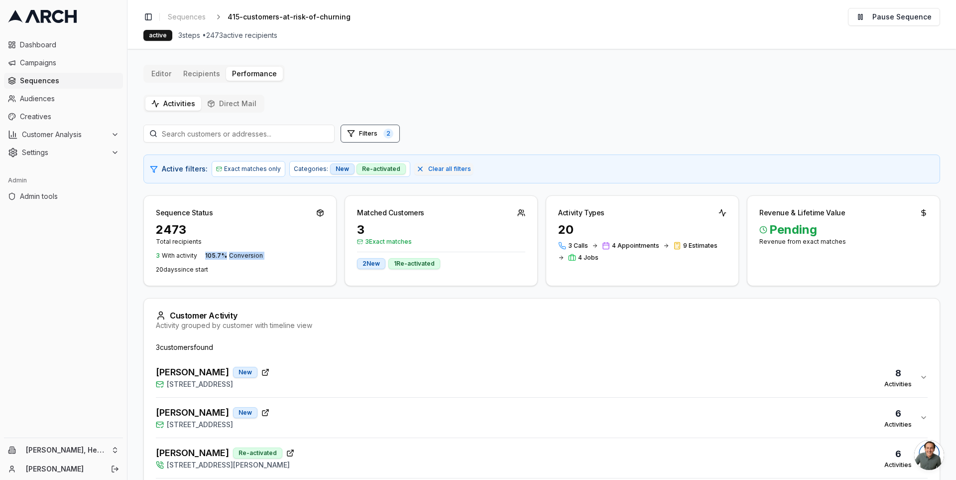
click at [207, 256] on span "105.7 %" at bounding box center [216, 255] width 22 height 7
click at [226, 255] on div "105.7 % Conversion" at bounding box center [234, 256] width 58 height 8
click at [206, 269] on p "20 day s since start" at bounding box center [240, 270] width 168 height 8
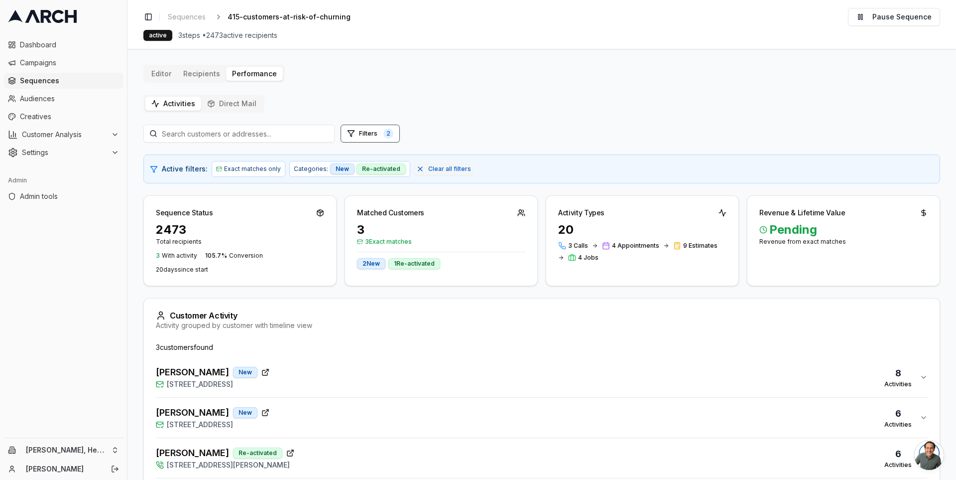
click at [206, 269] on p "20 day s since start" at bounding box center [240, 270] width 168 height 8
click at [200, 269] on p "20 day s since start" at bounding box center [240, 270] width 168 height 8
click at [186, 20] on span "Sequences" at bounding box center [187, 17] width 38 height 10
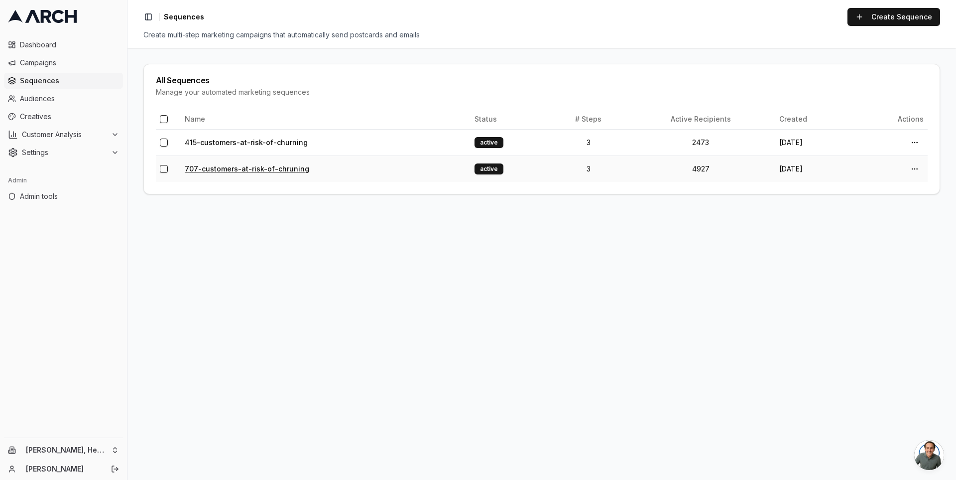
click at [244, 164] on link "707-customers-at-risk-of-chruning" at bounding box center [247, 168] width 125 height 8
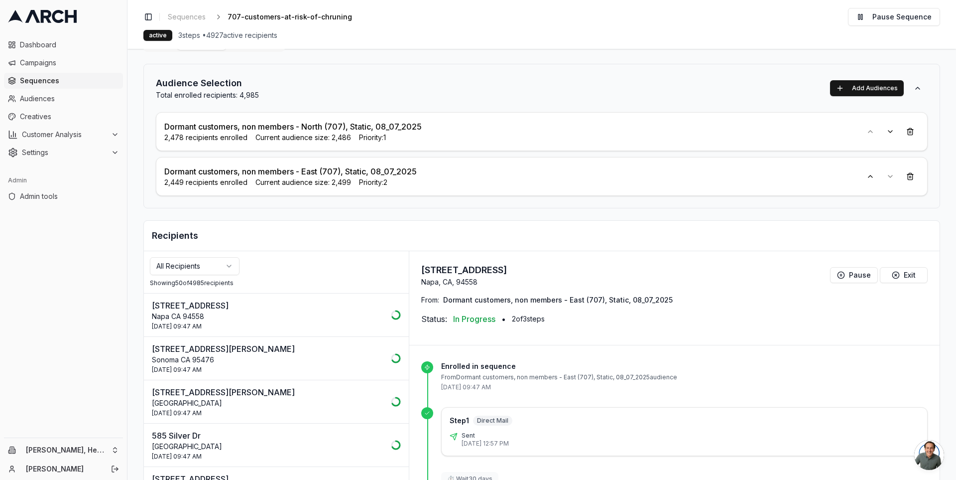
scroll to position [33, 0]
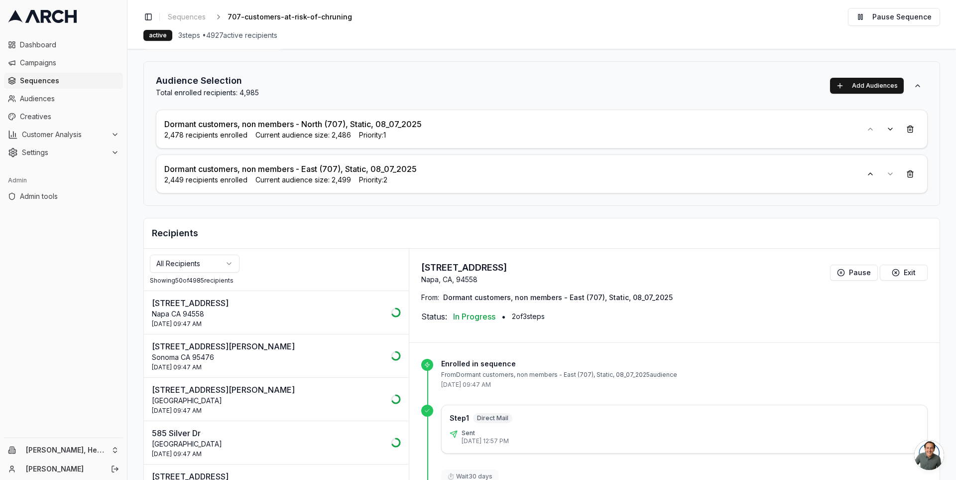
click at [197, 261] on html "Dashboard Campaigns Sequences Audiences Creatives Customer Analysis Settings Ad…" at bounding box center [478, 240] width 956 height 480
click at [300, 262] on div "Exited Showing 50 of 58 recipients" at bounding box center [276, 270] width 265 height 42
click at [379, 209] on div "Audience Selection Total enrolled recipients: 4,985 Add Audiences Dormant custo…" at bounding box center [541, 304] width 797 height 487
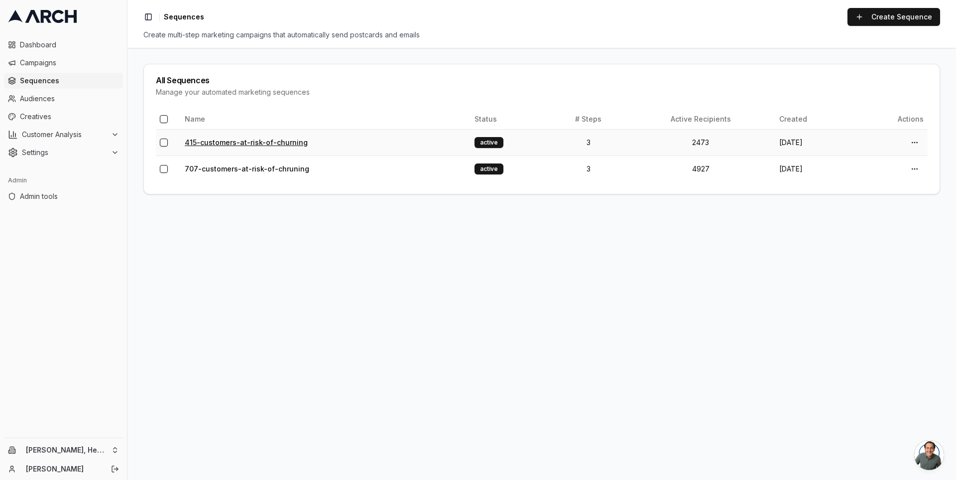
click at [264, 144] on link "415-customers-at-risk-of-churning" at bounding box center [246, 142] width 123 height 8
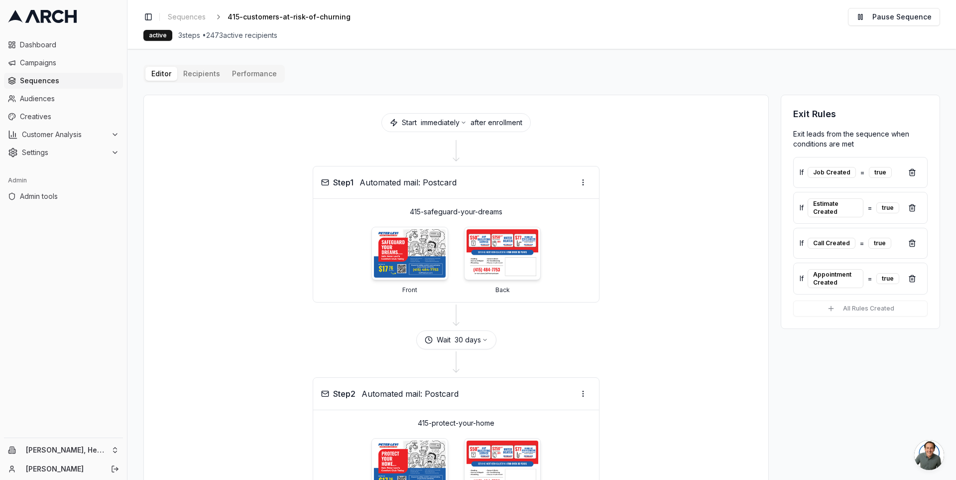
click at [135, 101] on main "Editor Recipients Performance Start immediately after enrollment Step 1 Automat…" at bounding box center [542, 264] width 829 height 431
click at [311, 65] on div "Editor Recipients Performance Start immediately after enrollment Step 1 Automat…" at bounding box center [541, 409] width 797 height 688
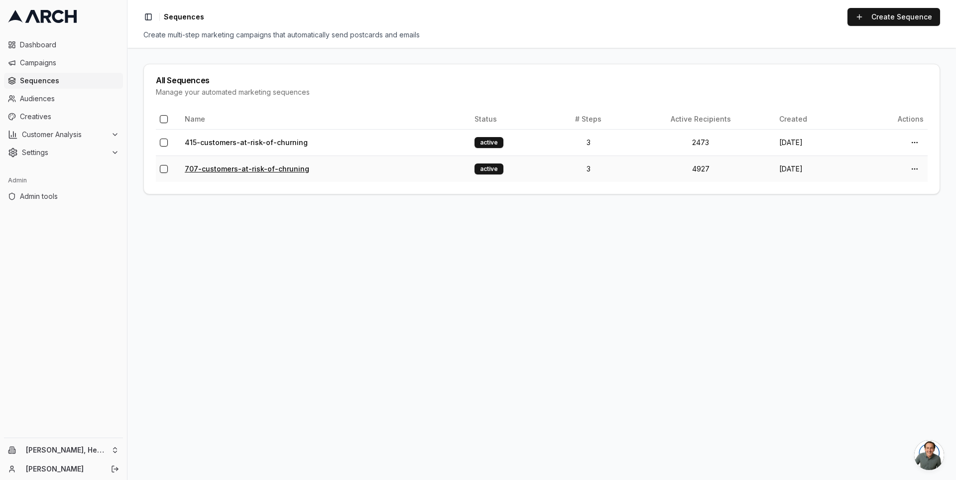
click at [234, 168] on link "707-customers-at-risk-of-chruning" at bounding box center [247, 168] width 125 height 8
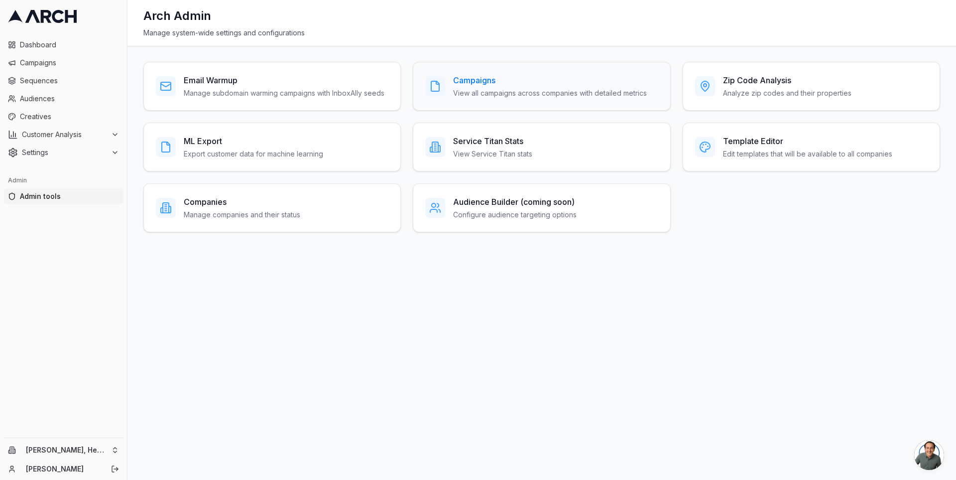
click at [476, 79] on h3 "Campaigns" at bounding box center [550, 80] width 194 height 12
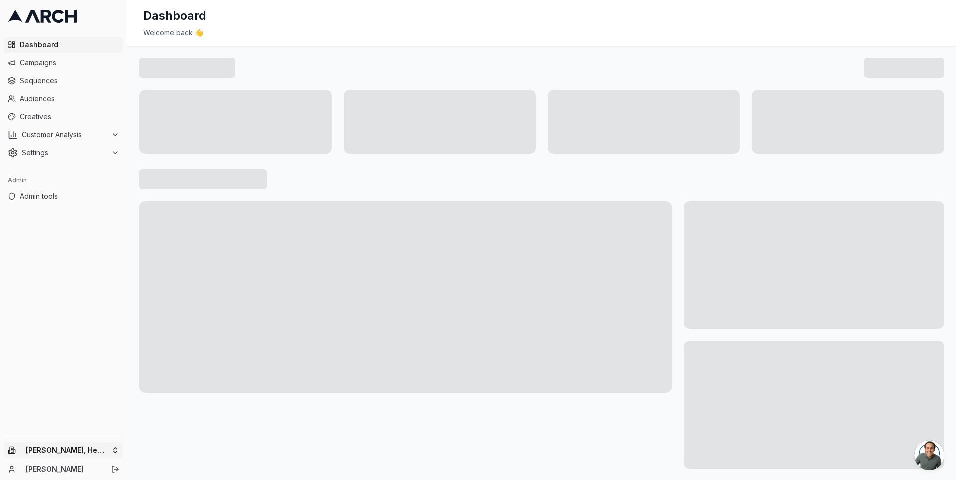
click at [115, 450] on html "Dashboard Campaigns Sequences Audiences Creatives Customer Analysis Settings Ad…" at bounding box center [478, 240] width 956 height 480
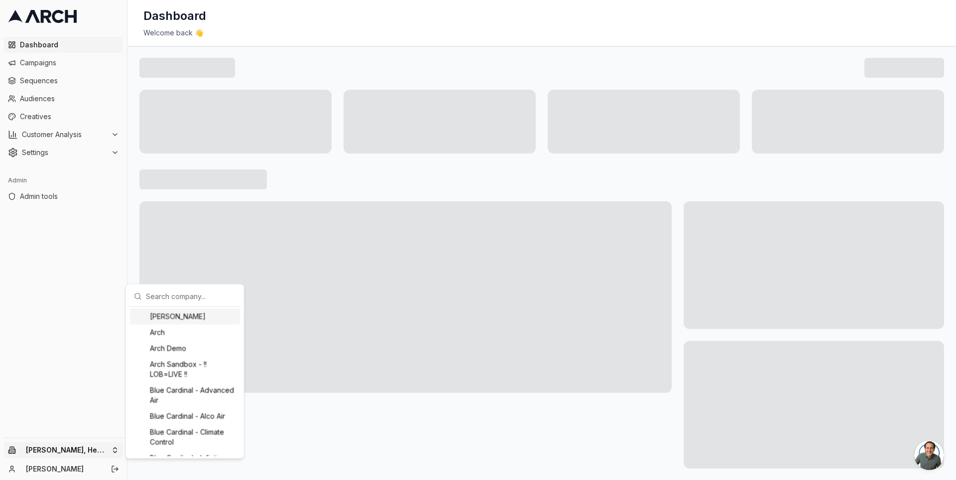
click at [107, 247] on html "Dashboard Campaigns Sequences Audiences Creatives Customer Analysis Settings Ad…" at bounding box center [478, 240] width 956 height 480
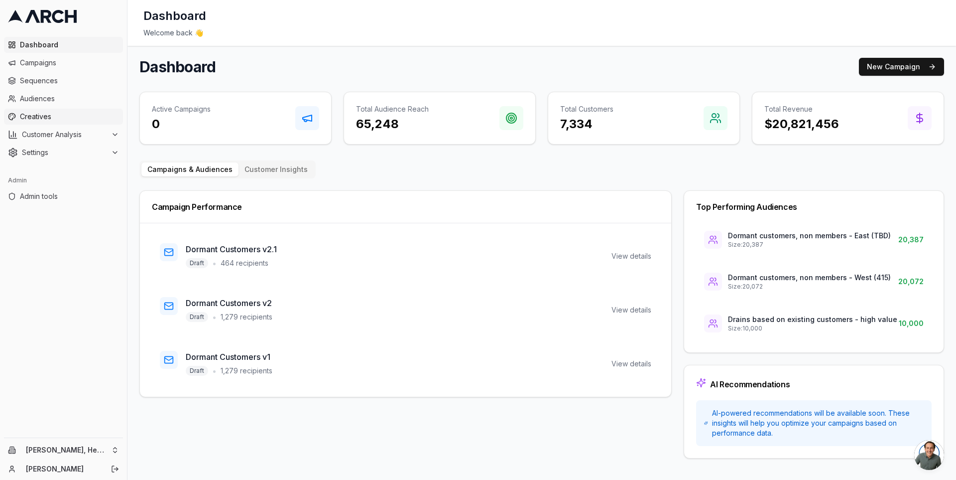
click at [74, 109] on link "Creatives" at bounding box center [63, 117] width 119 height 16
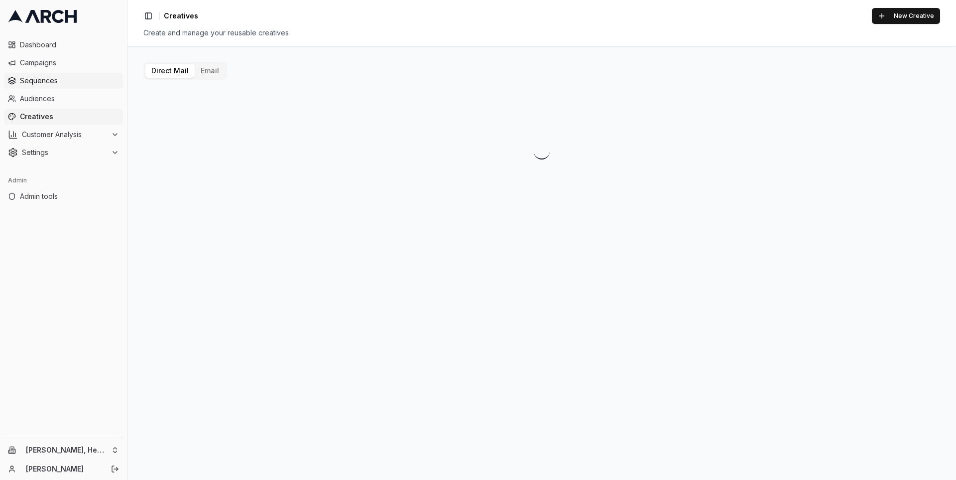
click at [67, 77] on span "Sequences" at bounding box center [69, 81] width 99 height 10
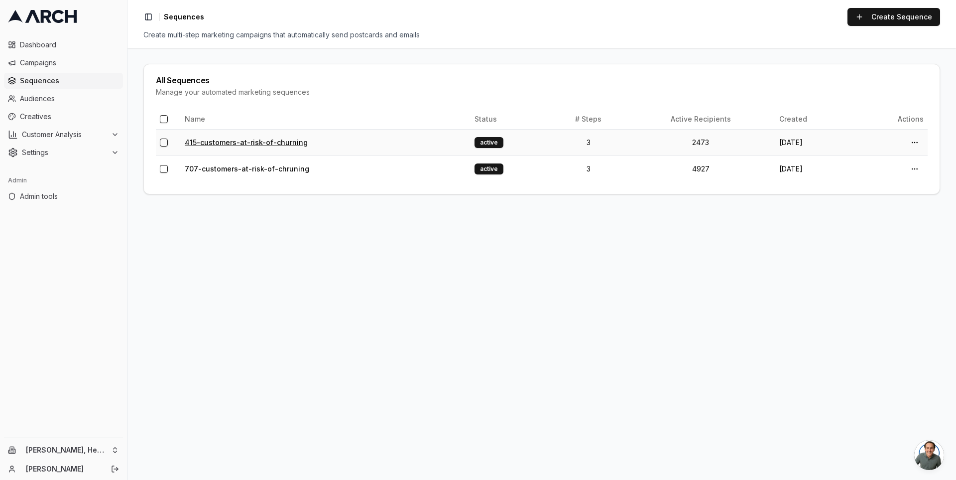
click at [234, 141] on link "415-customers-at-risk-of-churning" at bounding box center [246, 142] width 123 height 8
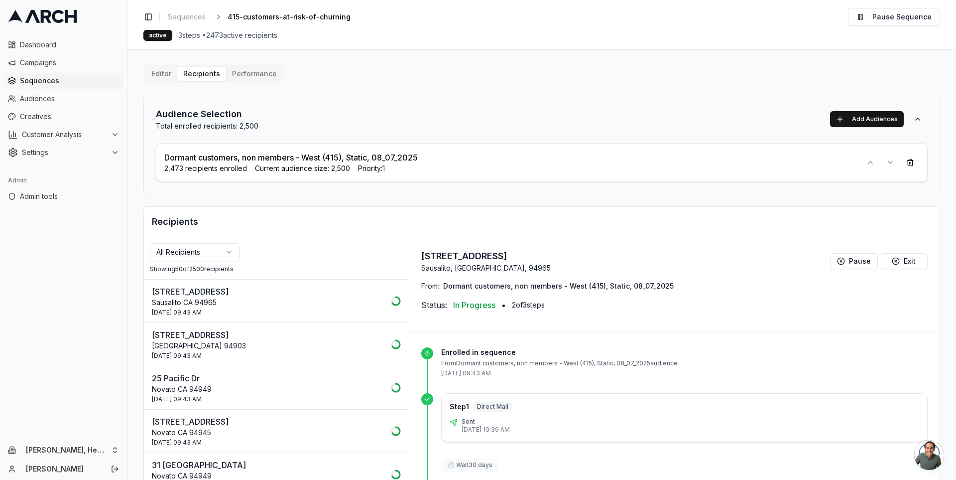
click at [145, 154] on div "Audience Selection Total enrolled recipients: 2,500 Add Audiences Dormant custo…" at bounding box center [541, 145] width 797 height 100
click at [184, 252] on html "Dashboard Campaigns Sequences Audiences Creatives Customer Analysis Settings Ad…" at bounding box center [478, 240] width 956 height 480
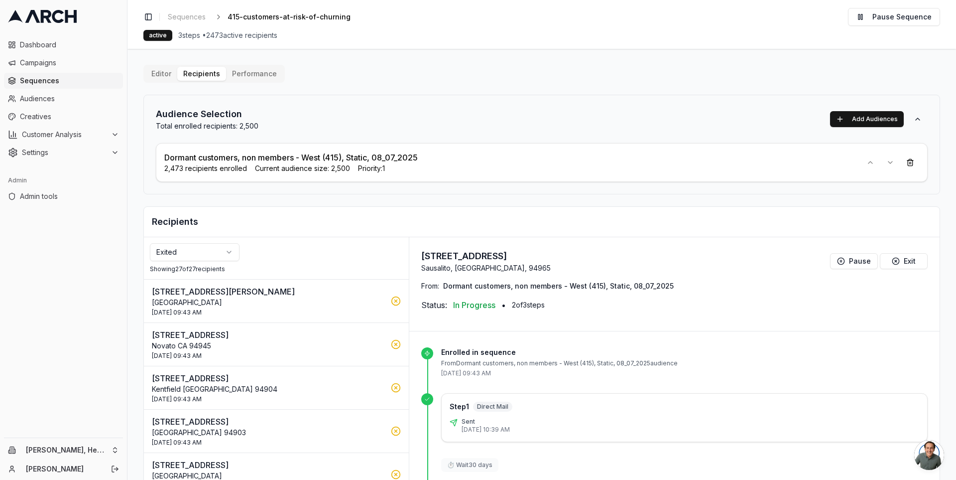
click at [254, 211] on div "Recipients" at bounding box center [542, 222] width 796 height 30
click at [174, 249] on html "Dashboard Campaigns Sequences Audiences Creatives Customer Analysis Settings Ad…" at bounding box center [478, 240] width 956 height 480
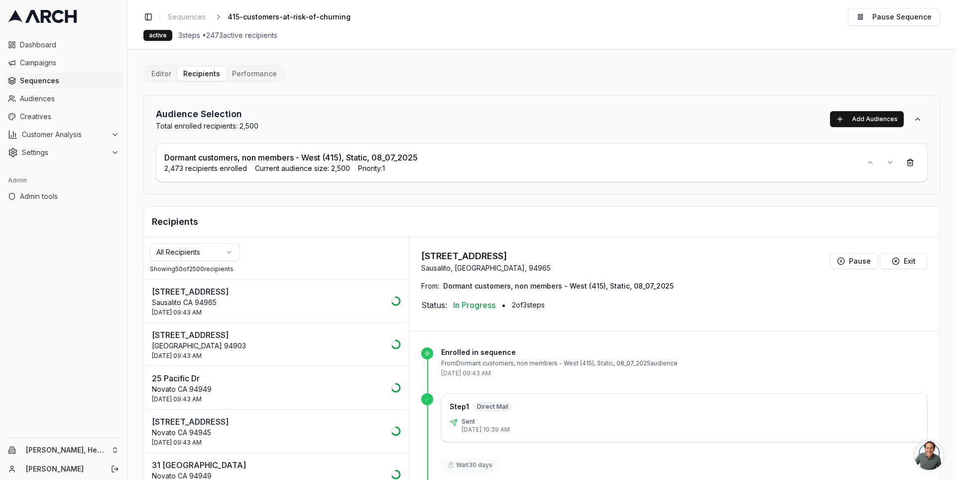
click at [213, 249] on html "Dashboard Campaigns Sequences Audiences Creatives Customer Analysis Settings Ad…" at bounding box center [478, 240] width 956 height 480
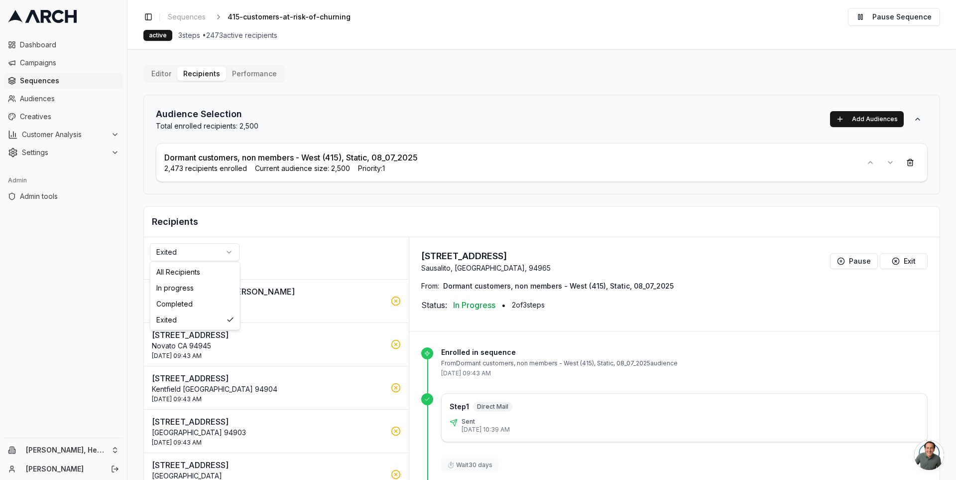
click at [215, 253] on html "Dashboard Campaigns Sequences Audiences Creatives Customer Analysis Settings Ad…" at bounding box center [478, 240] width 956 height 480
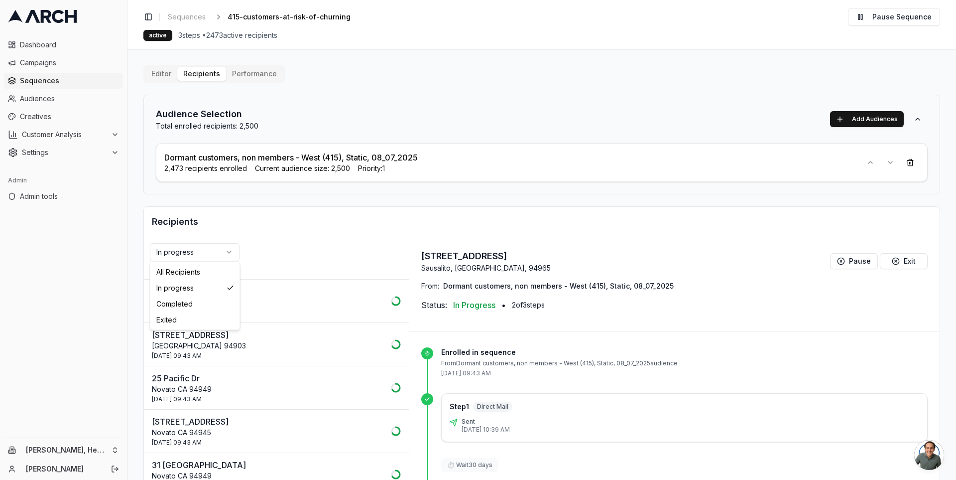
click at [216, 252] on html "Dashboard Campaigns Sequences Audiences Creatives Customer Analysis Settings Ad…" at bounding box center [478, 240] width 956 height 480
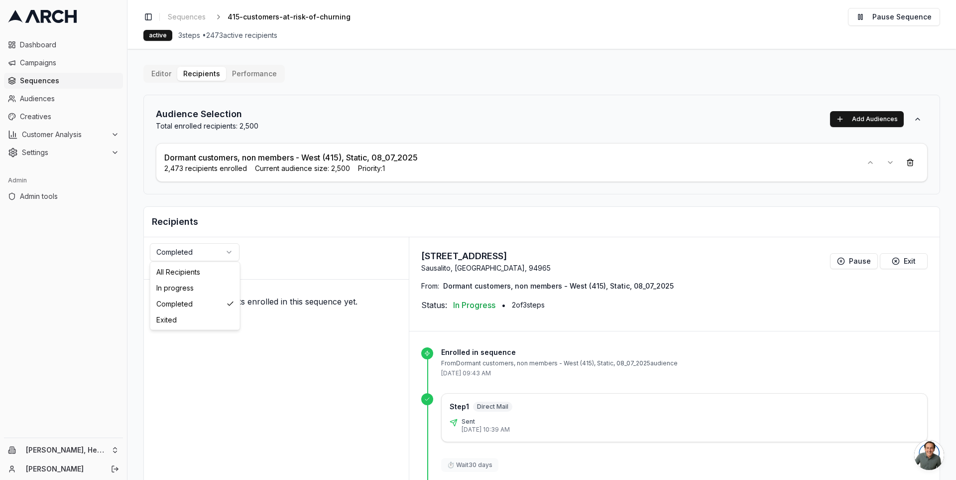
click at [216, 254] on html "Dashboard Campaigns Sequences Audiences Creatives Customer Analysis Settings Ad…" at bounding box center [478, 240] width 956 height 480
click at [274, 298] on html "Dashboard Campaigns Sequences Audiences Creatives Customer Analysis Settings Ad…" at bounding box center [478, 240] width 956 height 480
click at [274, 298] on div "No recipients enrolled in this sequence yet." at bounding box center [276, 301] width 265 height 44
click at [217, 249] on html "Dashboard Campaigns Sequences Audiences Creatives Customer Analysis Settings Ad…" at bounding box center [478, 240] width 956 height 480
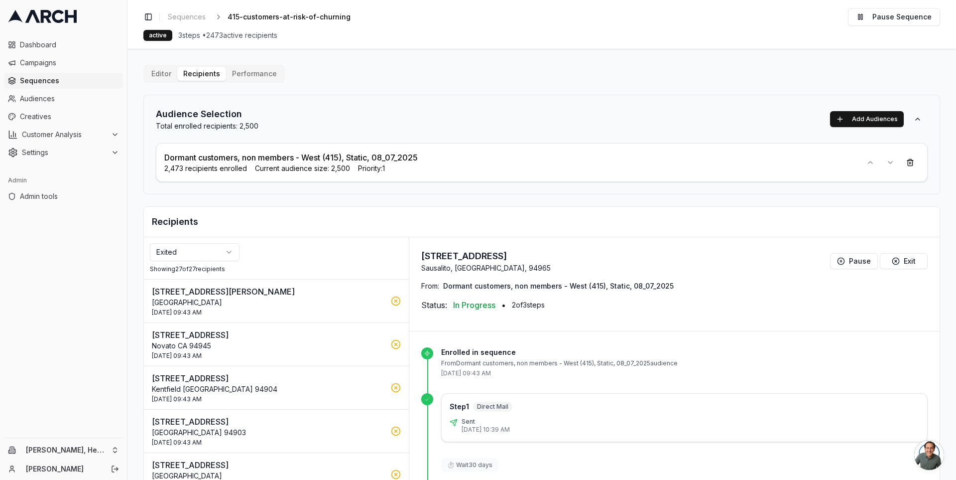
click at [220, 261] on div "Exited Showing 27 of 27 recipients" at bounding box center [276, 258] width 265 height 42
click at [248, 71] on button "Performance" at bounding box center [254, 74] width 57 height 14
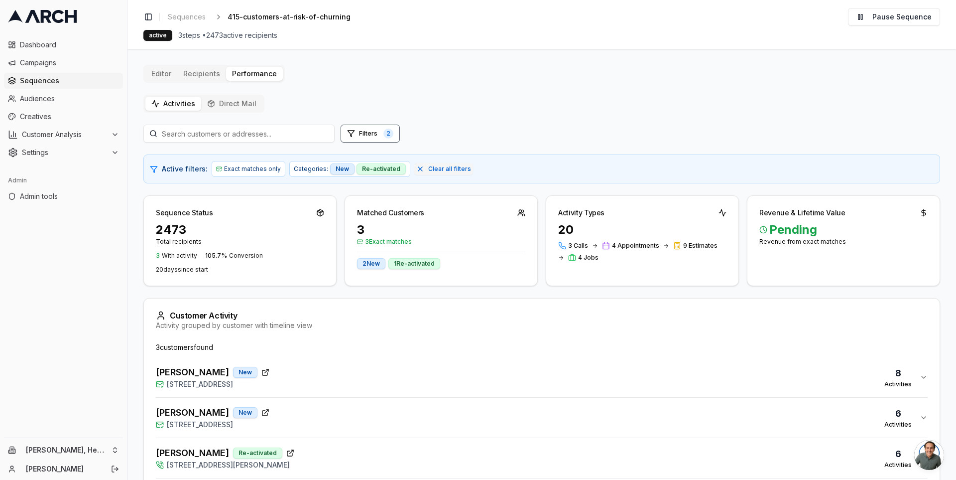
click at [222, 102] on button "Direct Mail" at bounding box center [231, 104] width 61 height 14
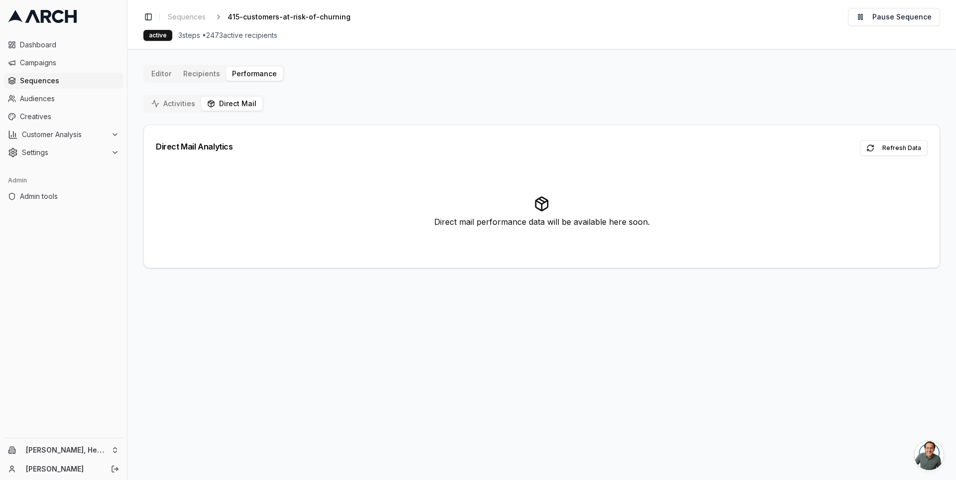
click at [181, 105] on button "Activities" at bounding box center [173, 104] width 56 height 14
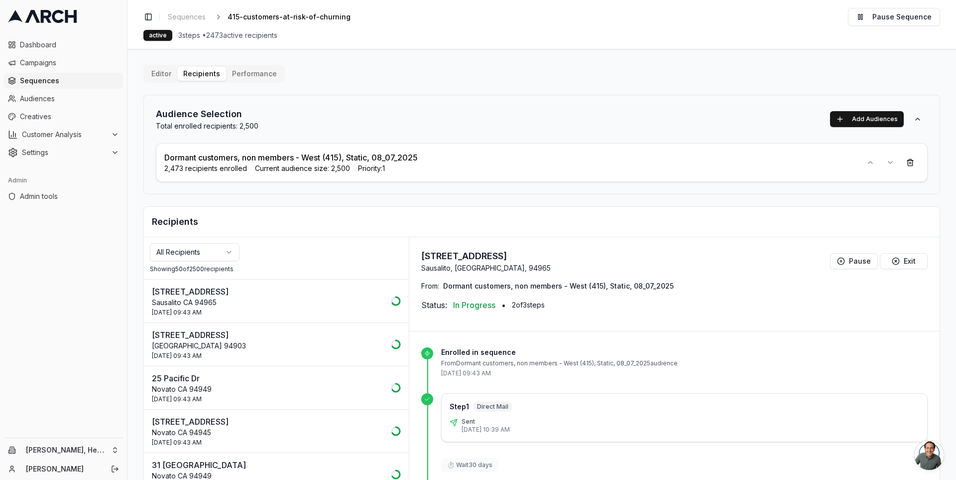
click at [215, 257] on html "Dashboard Campaigns Sequences Audiences Creatives Customer Analysis Settings Ad…" at bounding box center [478, 240] width 956 height 480
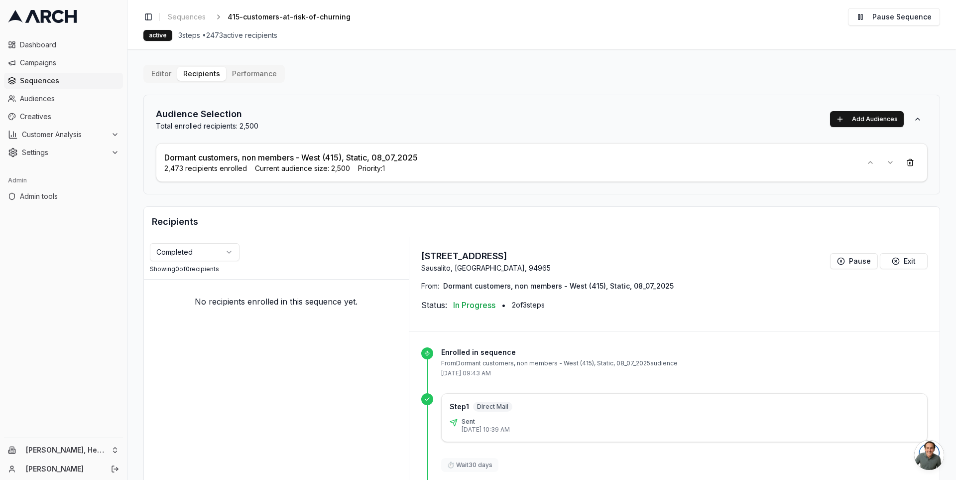
click at [193, 270] on div "Showing 0 of 0 recipients" at bounding box center [276, 269] width 253 height 8
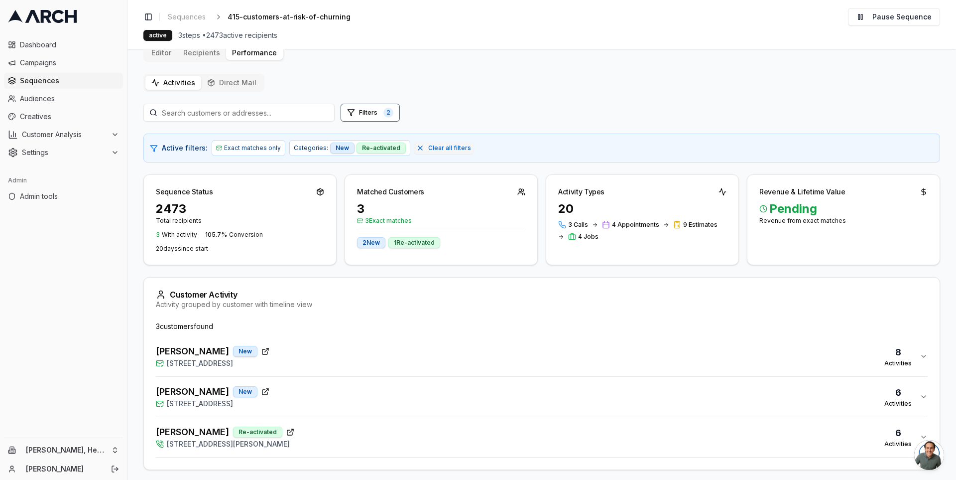
scroll to position [24, 0]
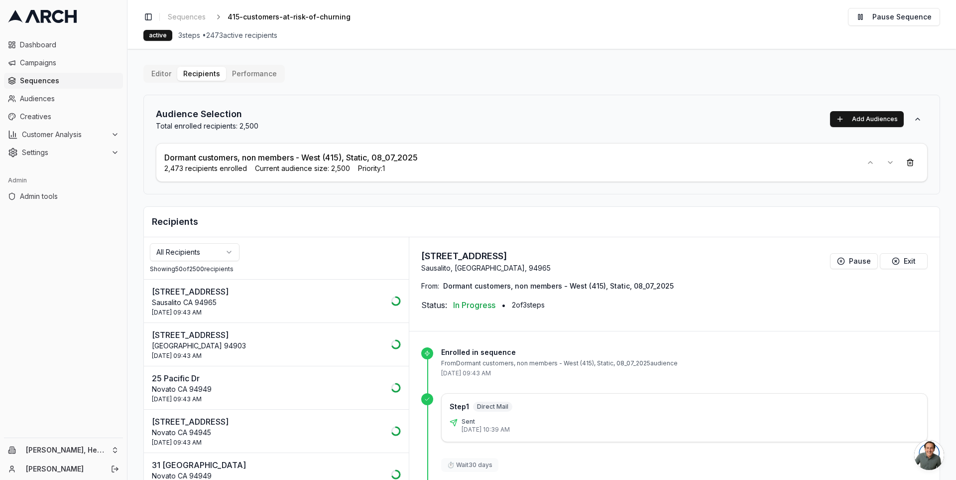
click at [218, 250] on html "Dashboard Campaigns Sequences Audiences Creatives Customer Analysis Settings Ad…" at bounding box center [478, 240] width 956 height 480
click at [238, 72] on button "Performance" at bounding box center [254, 74] width 57 height 14
click at [193, 67] on div "Editor Recipients Performance Audience Selection Total enrolled recipients: 2,5…" at bounding box center [541, 301] width 797 height 472
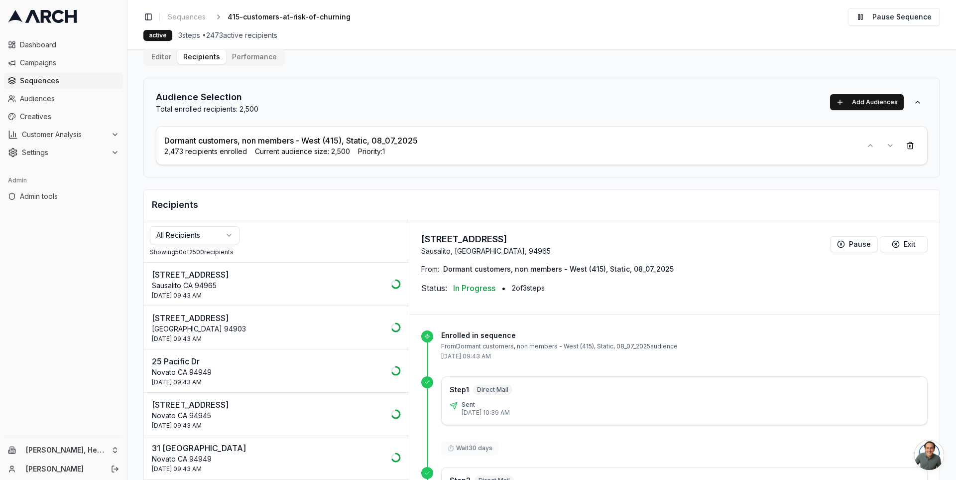
click at [215, 221] on div "All Recipients Showing 50 of 2500 recipients" at bounding box center [276, 241] width 265 height 42
click at [208, 231] on html "Dashboard Campaigns Sequences Audiences Creatives Customer Analysis Settings Ad…" at bounding box center [478, 240] width 956 height 480
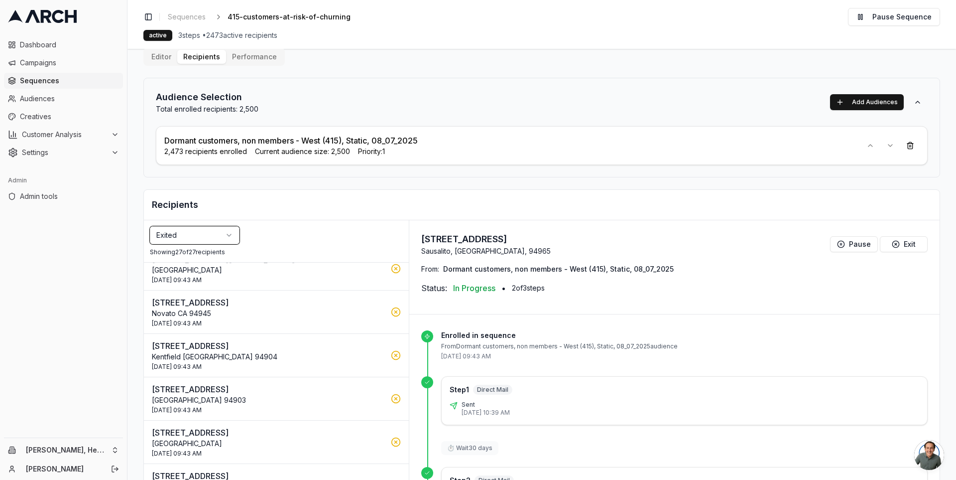
scroll to position [21, 0]
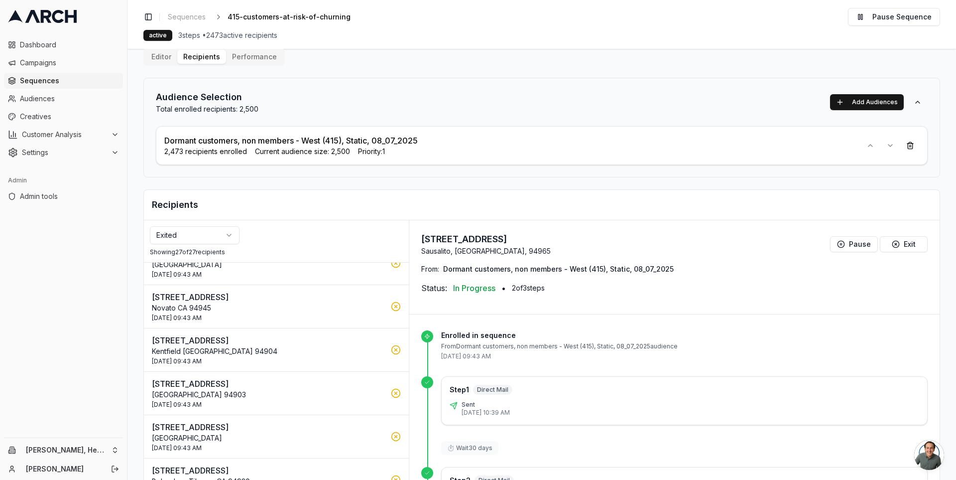
click at [231, 270] on div "[DATE] 09:43 AM" at bounding box center [268, 274] width 233 height 8
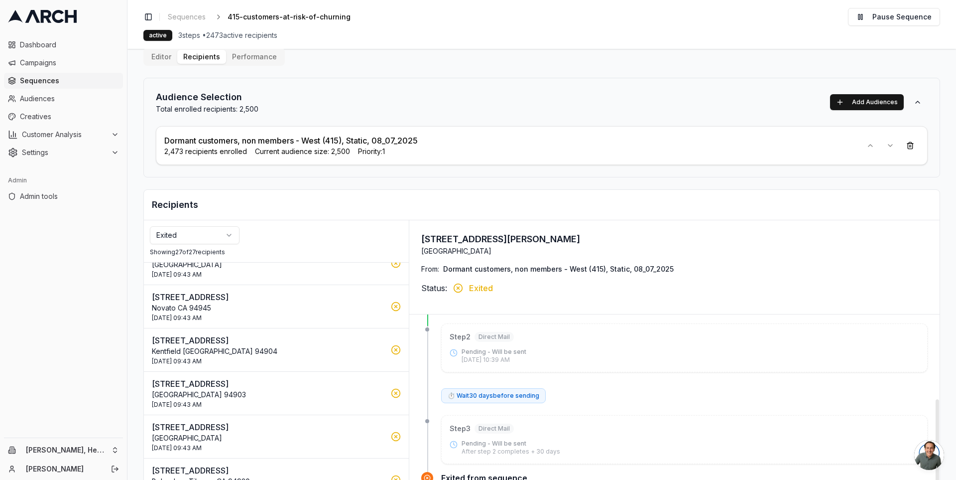
scroll to position [70, 0]
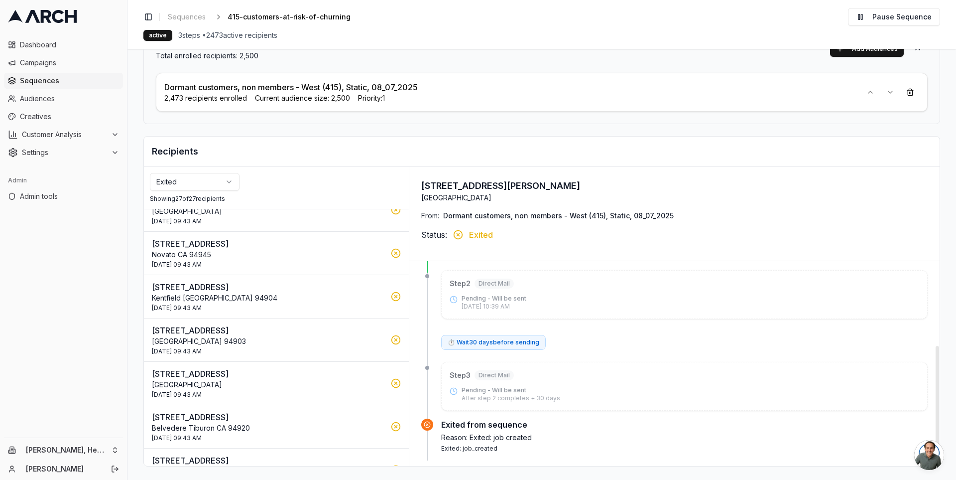
click at [293, 263] on div "[DATE] 09:43 AM" at bounding box center [268, 265] width 233 height 8
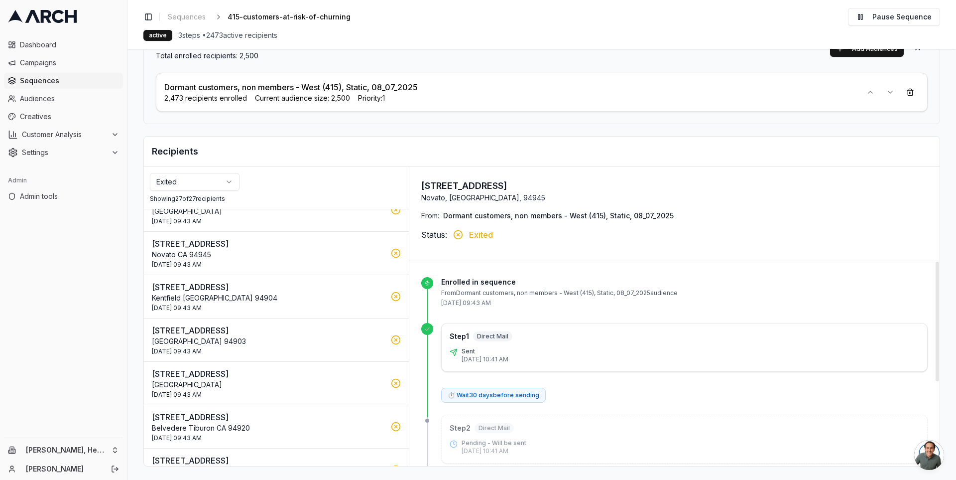
scroll to position [144, 0]
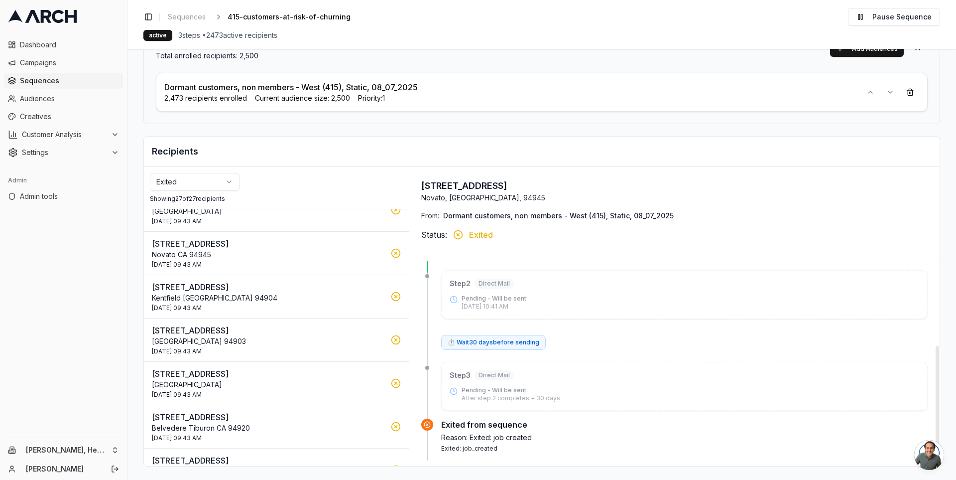
click at [250, 304] on div "[DATE] 09:43 AM" at bounding box center [268, 308] width 233 height 8
click at [286, 363] on button "[STREET_ADDRESS] [DATE] 09:43 AM" at bounding box center [276, 383] width 265 height 43
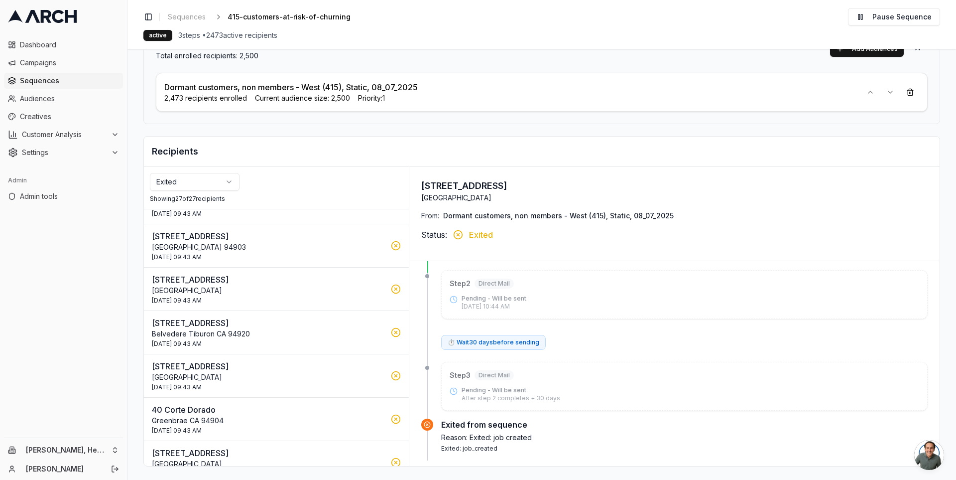
scroll to position [117, 0]
click at [299, 331] on p "Belvedere Tiburon CA 94920" at bounding box center [268, 332] width 233 height 10
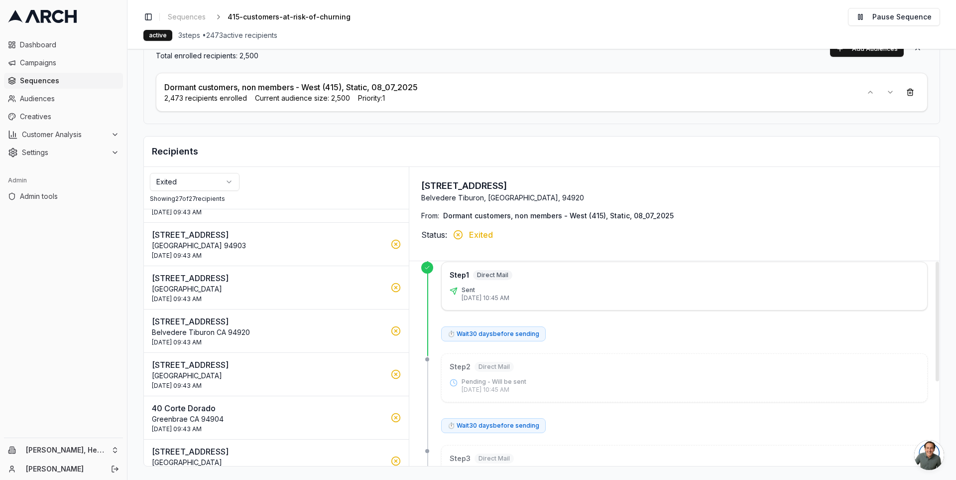
scroll to position [144, 0]
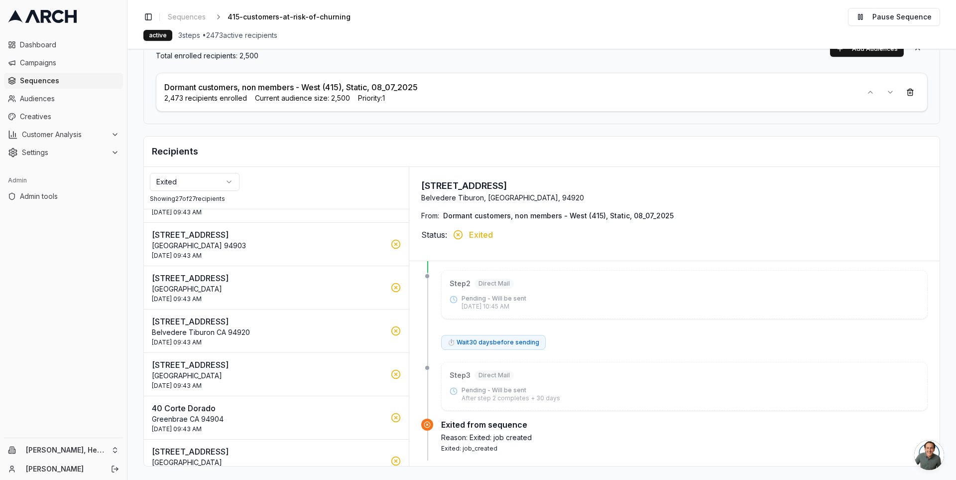
click at [298, 402] on p "40 Corte Dorado" at bounding box center [268, 408] width 233 height 12
click at [302, 331] on p "Belvedere Tiburon CA 94920" at bounding box center [268, 332] width 233 height 10
click at [291, 397] on button "[STREET_ADDRESS] [DATE] 09:43 AM" at bounding box center [276, 417] width 265 height 43
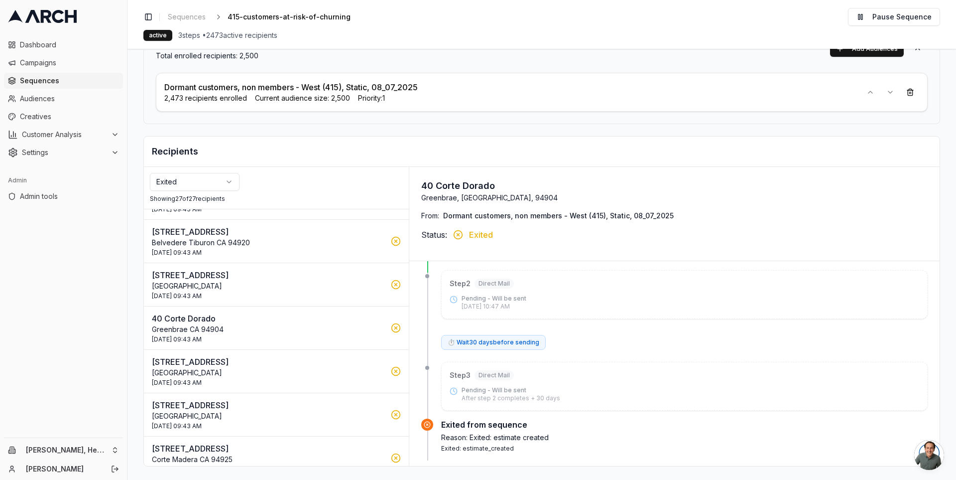
scroll to position [208, 0]
click at [285, 367] on p "[GEOGRAPHIC_DATA]" at bounding box center [268, 371] width 233 height 10
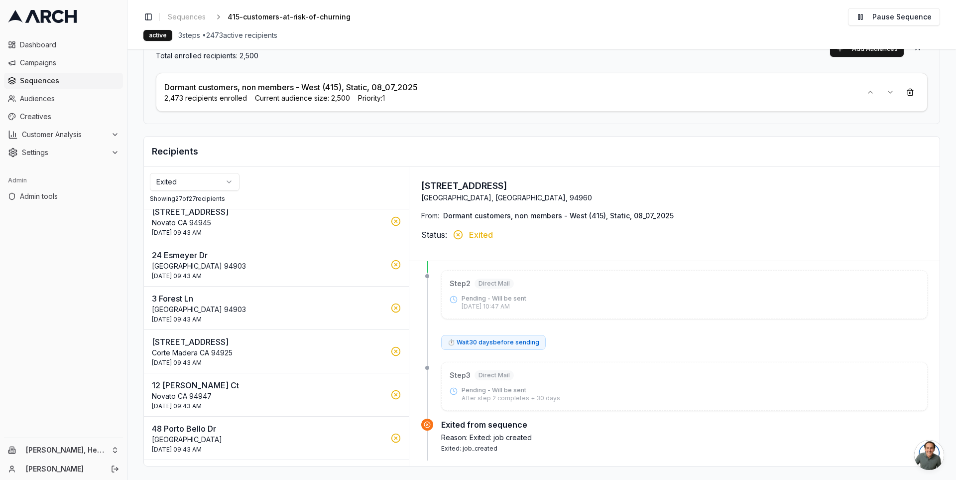
scroll to position [0, 0]
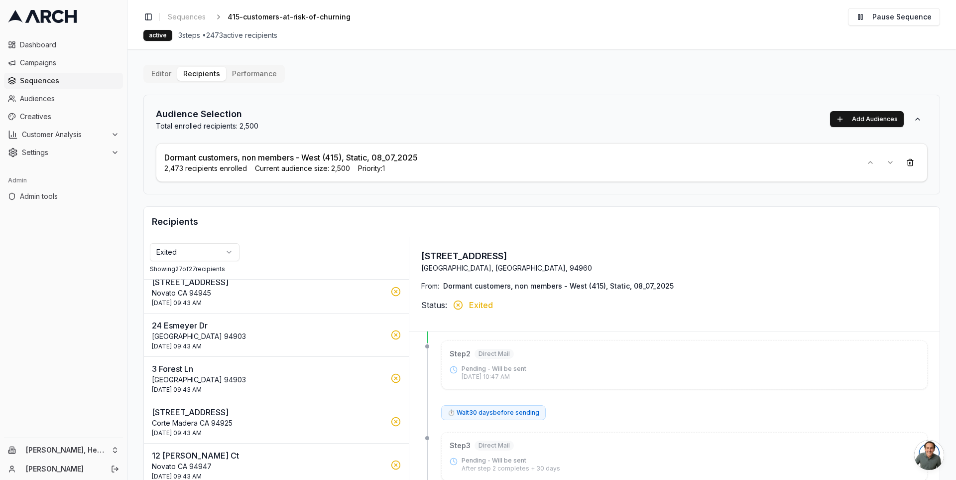
click at [241, 69] on button "Performance" at bounding box center [254, 74] width 57 height 14
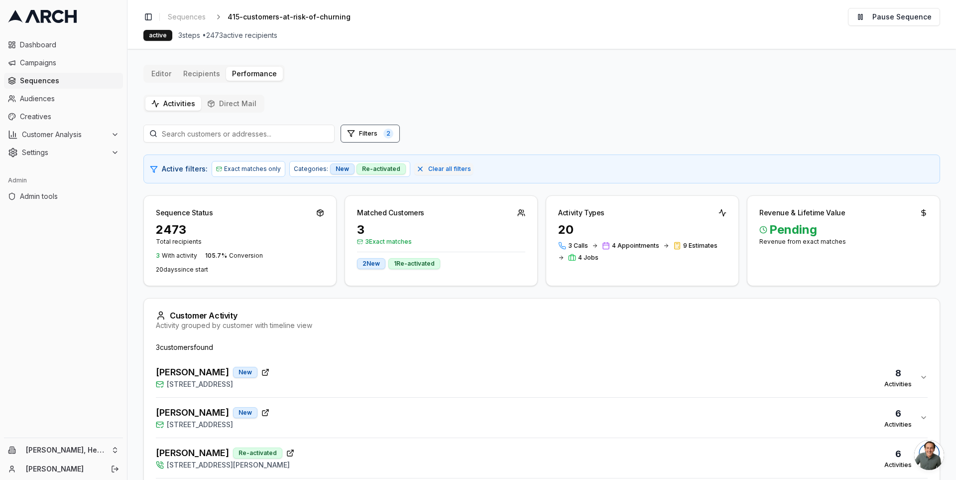
scroll to position [24, 0]
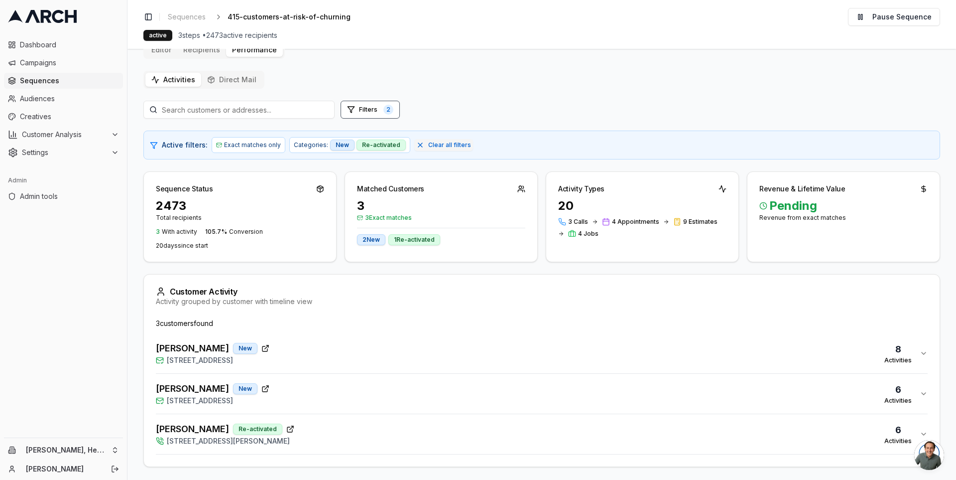
click at [324, 349] on div "[PERSON_NAME] New [STREET_ADDRESS] 8 Activities" at bounding box center [538, 353] width 764 height 24
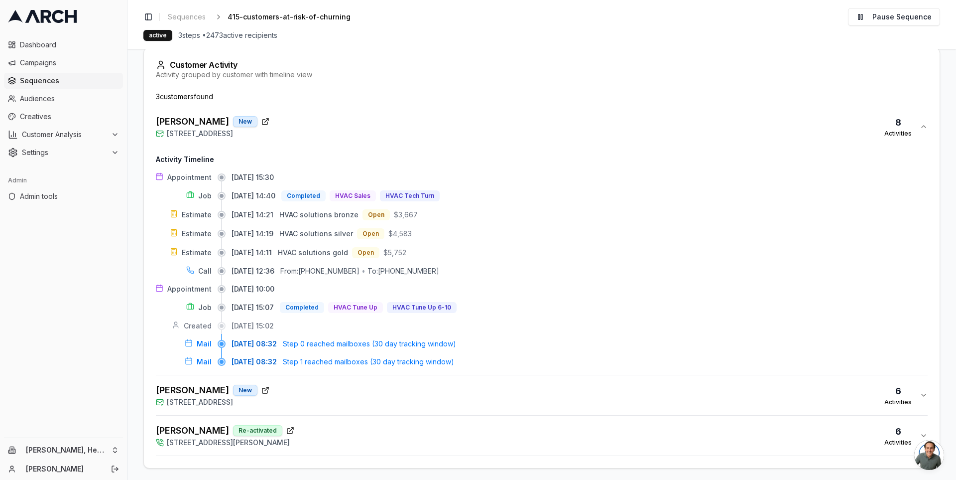
scroll to position [227, 0]
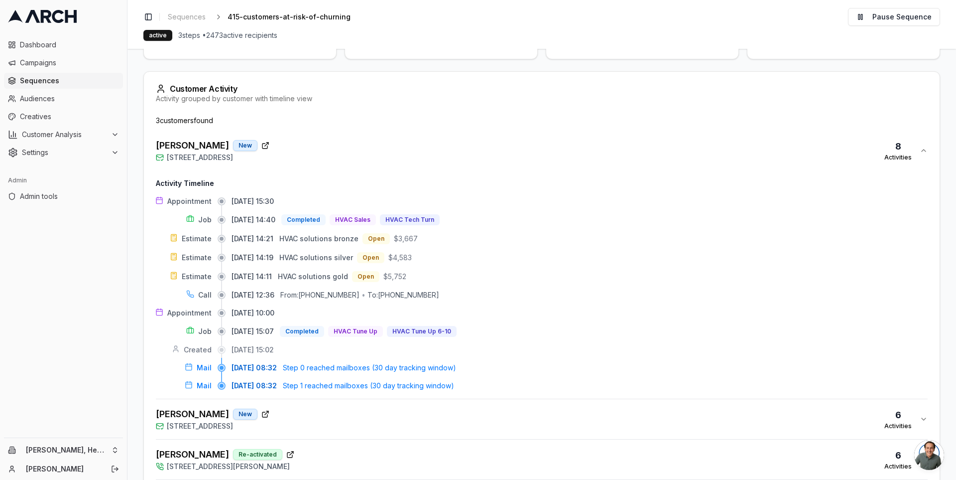
click at [337, 383] on span "Step 1 reached mailboxes (30 day tracking window)" at bounding box center [368, 386] width 171 height 10
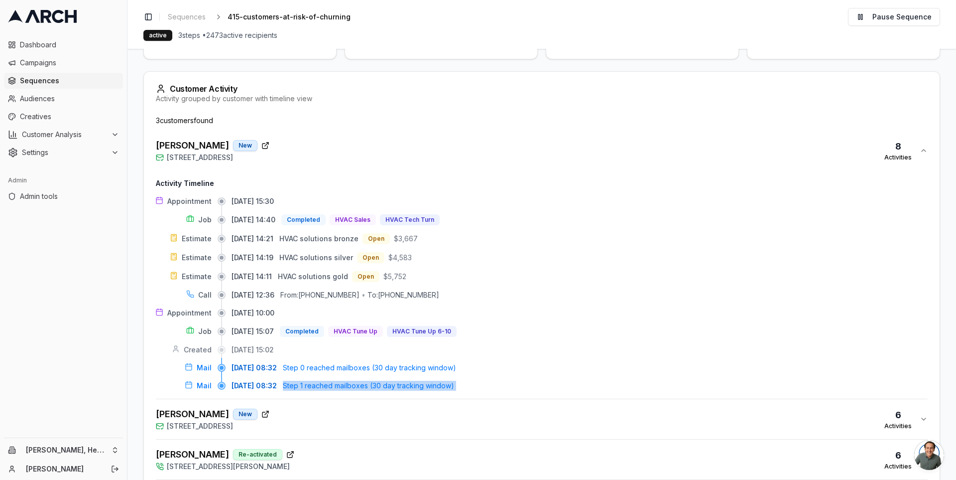
click at [337, 383] on span "Step 1 reached mailboxes (30 day tracking window)" at bounding box center [368, 386] width 171 height 10
click at [359, 385] on span "Step 1 reached mailboxes (30 day tracking window)" at bounding box center [368, 386] width 171 height 10
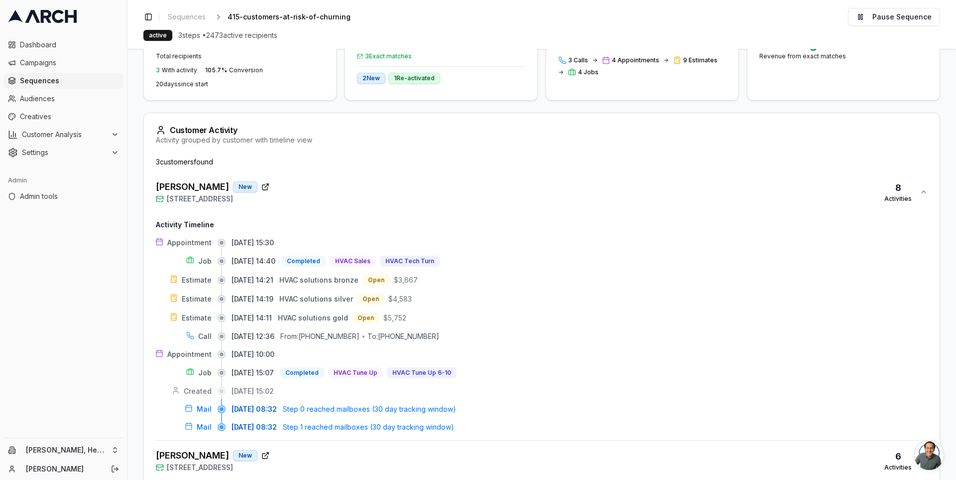
scroll to position [243, 0]
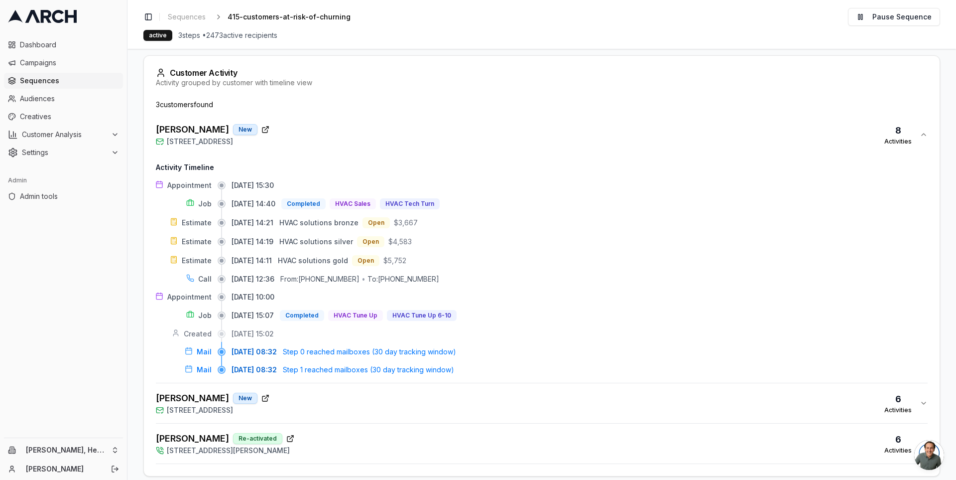
click at [337, 403] on div "[PERSON_NAME] New [STREET_ADDRESS] 6 Activities" at bounding box center [538, 403] width 764 height 24
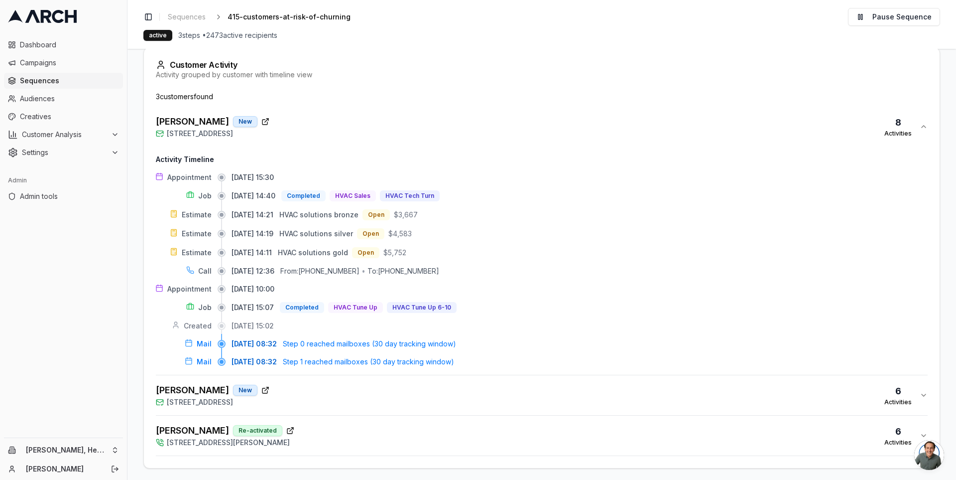
click at [319, 424] on div "[PERSON_NAME] Re-activated [STREET_ADDRESS][PERSON_NAME] 6 Activities" at bounding box center [538, 435] width 764 height 24
click at [319, 391] on div "[PERSON_NAME] New [STREET_ADDRESS] 6 Activities" at bounding box center [538, 395] width 764 height 24
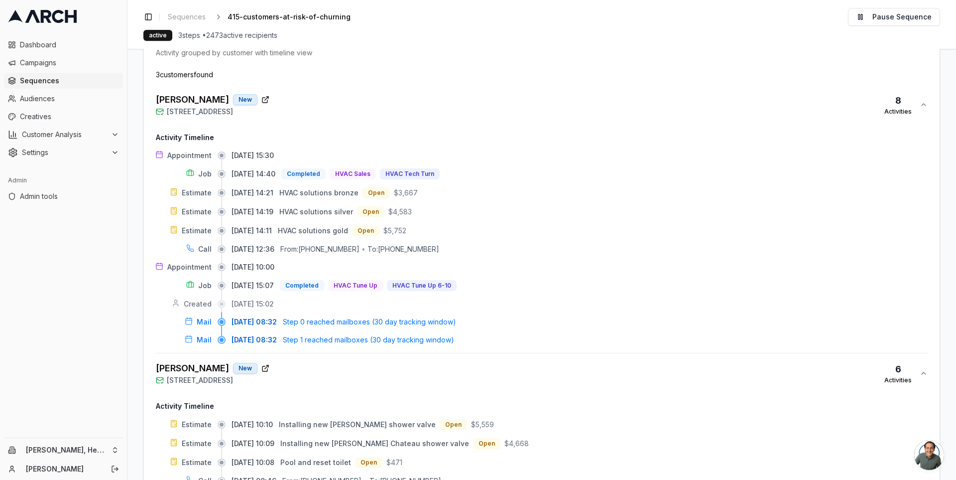
scroll to position [0, 0]
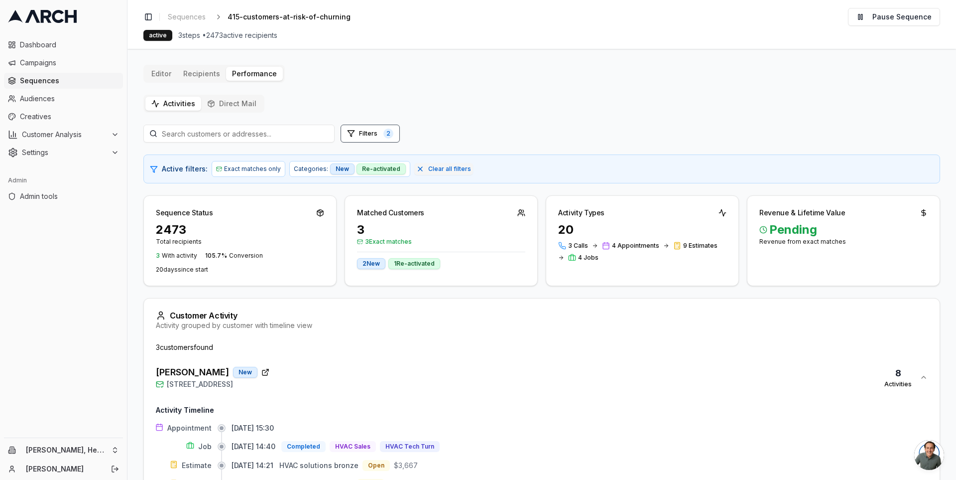
click at [255, 72] on button "Performance" at bounding box center [254, 74] width 57 height 14
